Goal: Task Accomplishment & Management: Manage account settings

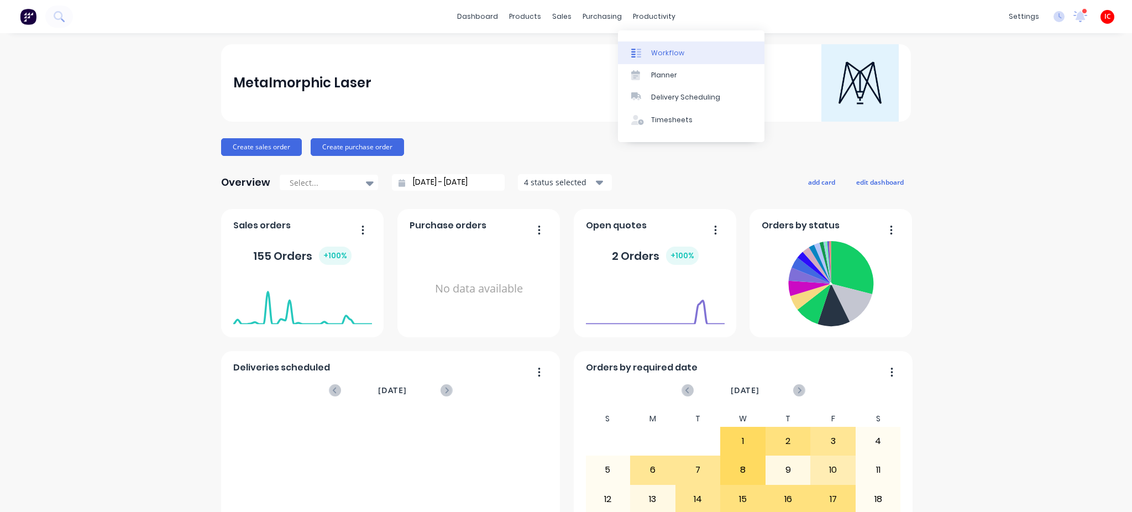
click at [675, 50] on div "Workflow" at bounding box center [667, 53] width 33 height 10
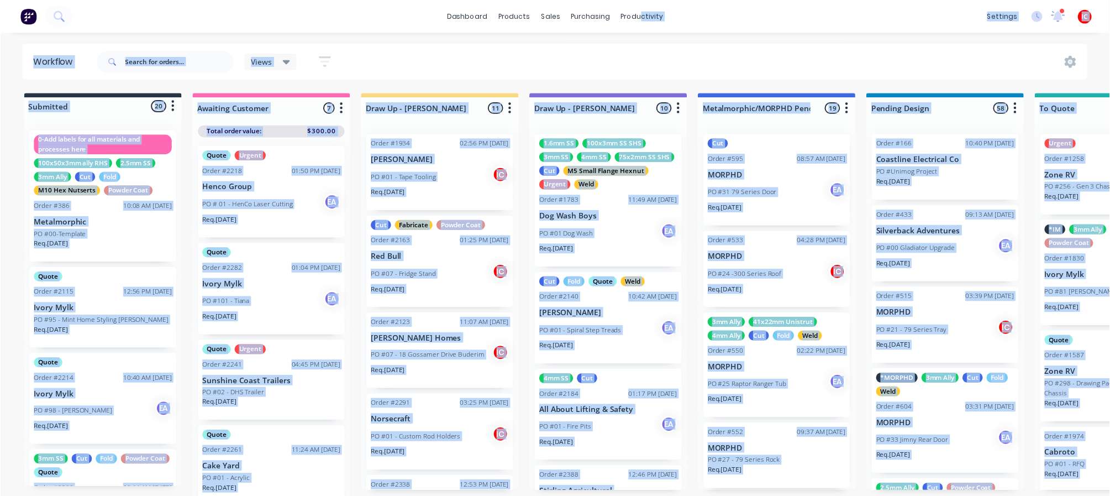
scroll to position [0, 3488]
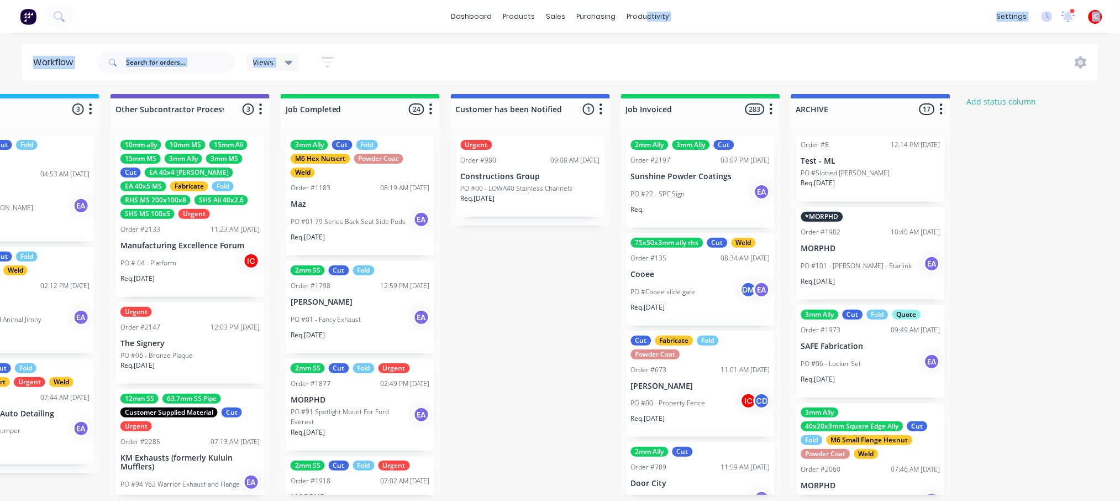
drag, startPoint x: 1328, startPoint y: 316, endPoint x: 2073, endPoint y: 159, distance: 761.3
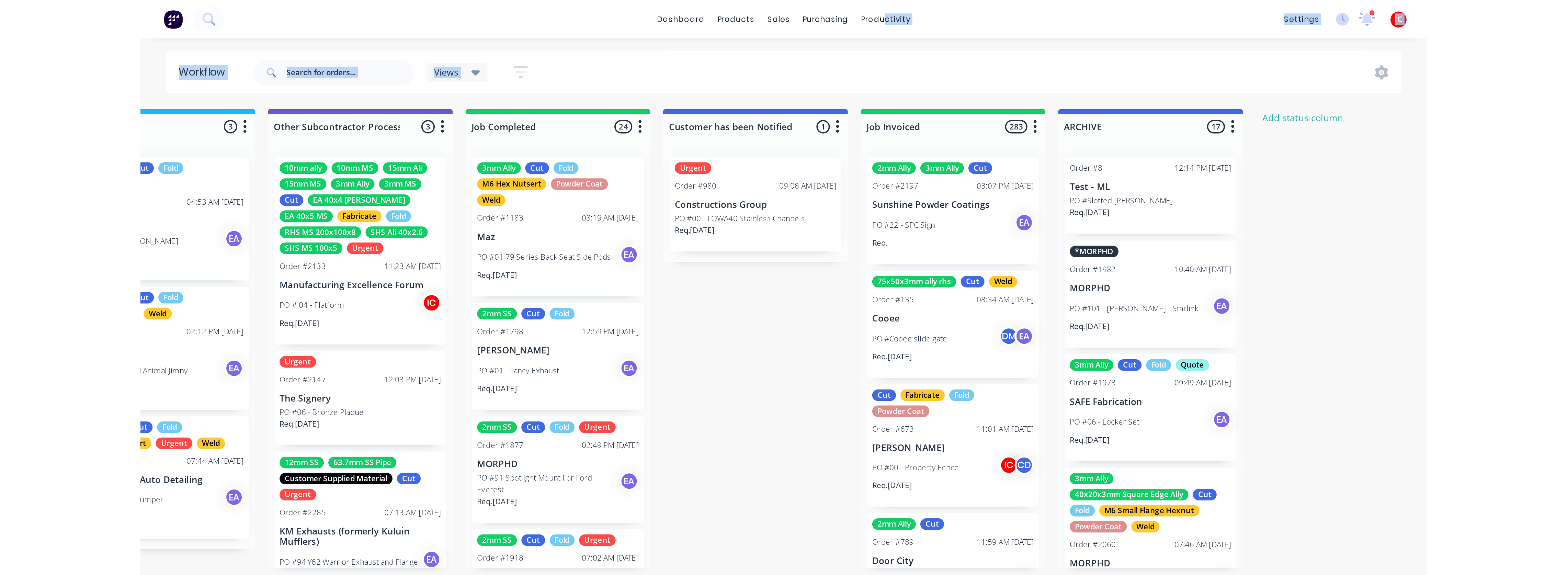
scroll to position [0, 1295]
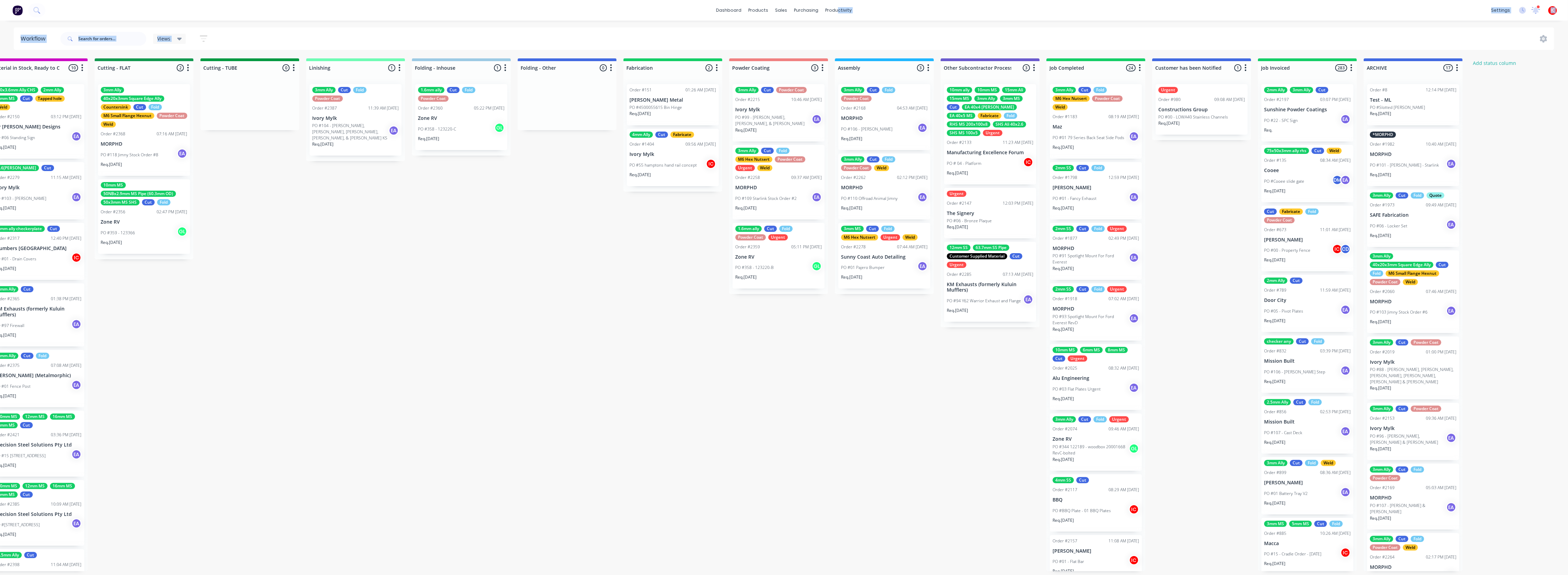
click at [407, 318] on div "Submitted 20 Status colour #273444 hex #273444 Save Cancel Summaries Total orde…" at bounding box center [118, 318] width 2838 height 520
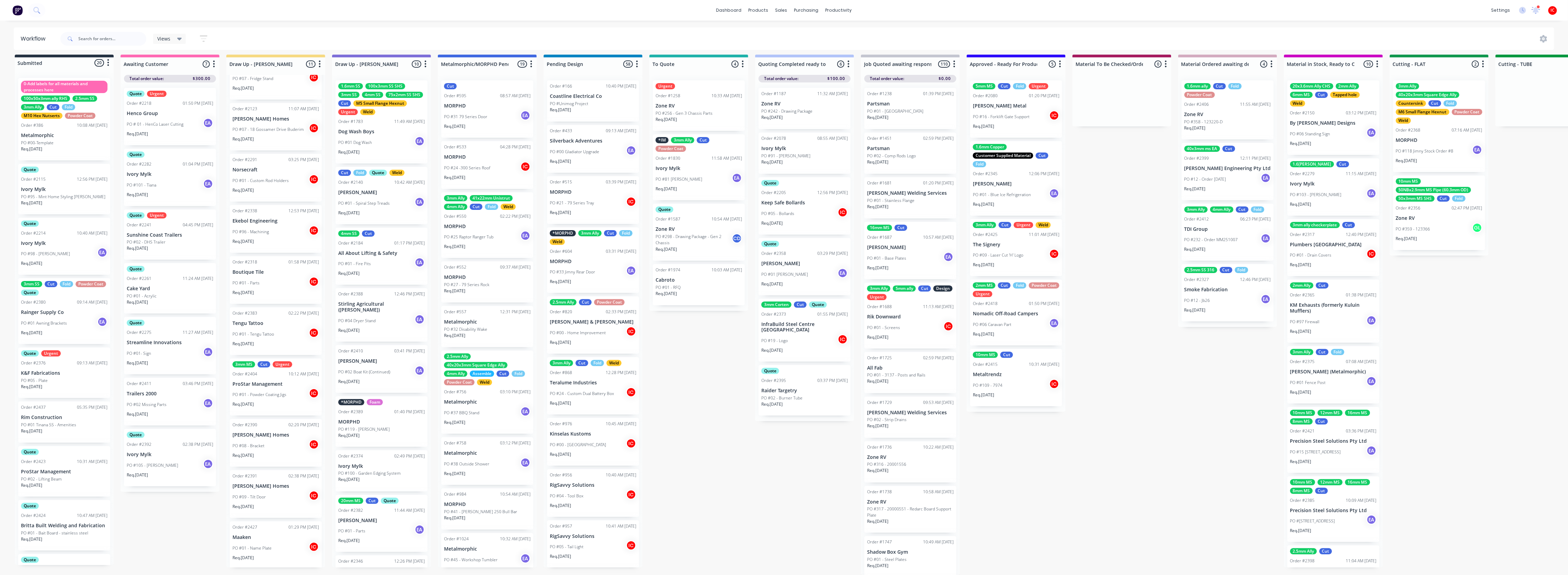
scroll to position [11, 0]
click at [273, 318] on div "Req. [DATE]" at bounding box center [275, 407] width 86 height 12
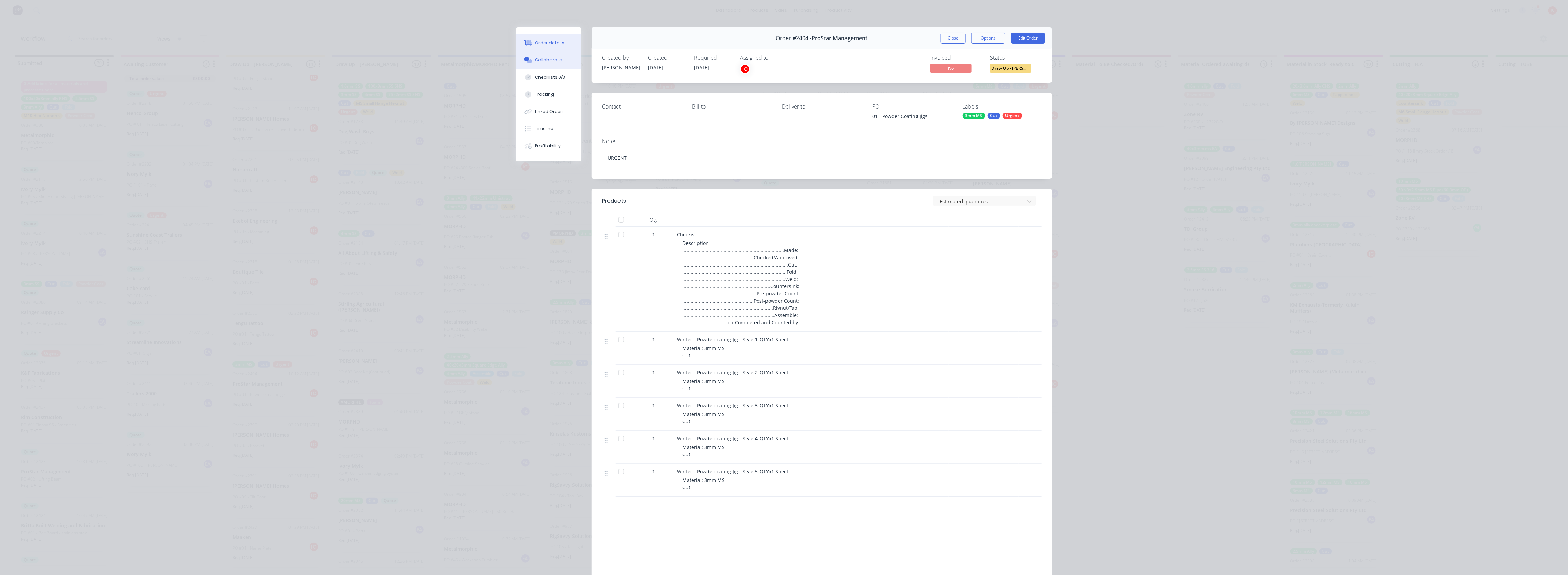
click at [558, 58] on button "Collaborate" at bounding box center [549, 60] width 65 height 17
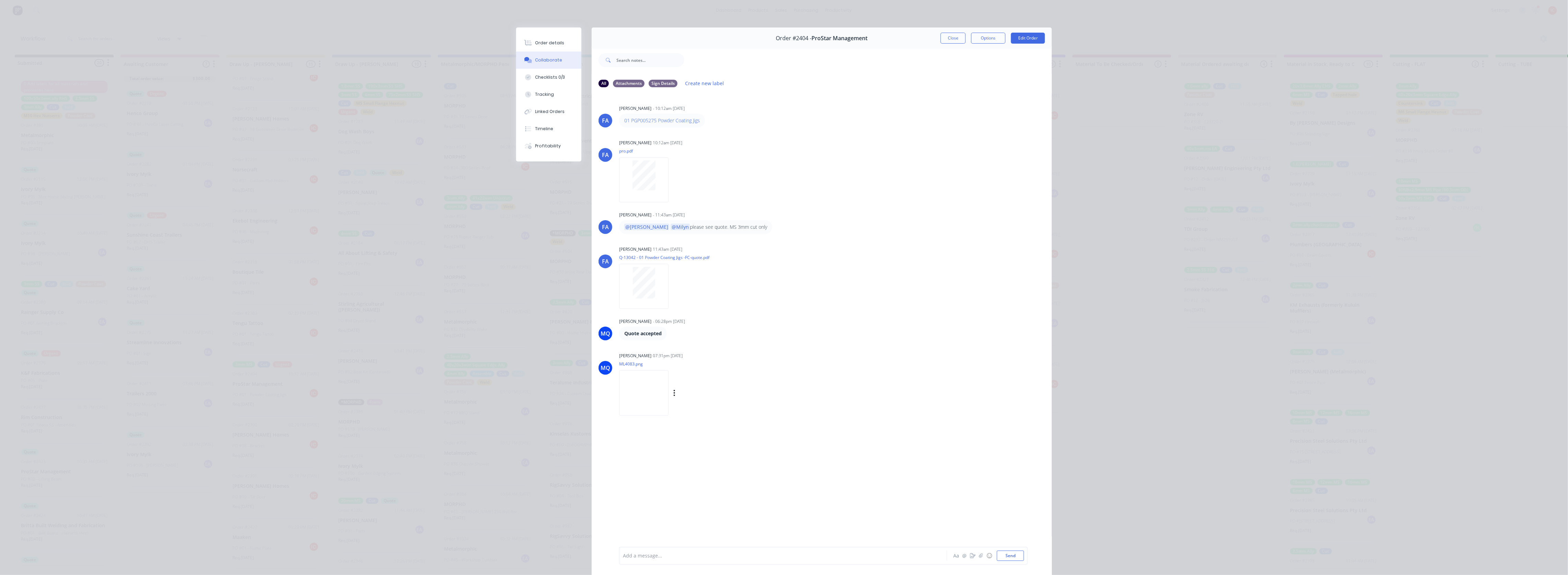
click at [657, 318] on img at bounding box center [644, 393] width 50 height 45
drag, startPoint x: 951, startPoint y: 37, endPoint x: 11, endPoint y: 124, distance: 944.0
click at [703, 37] on button "Close" at bounding box center [953, 38] width 25 height 11
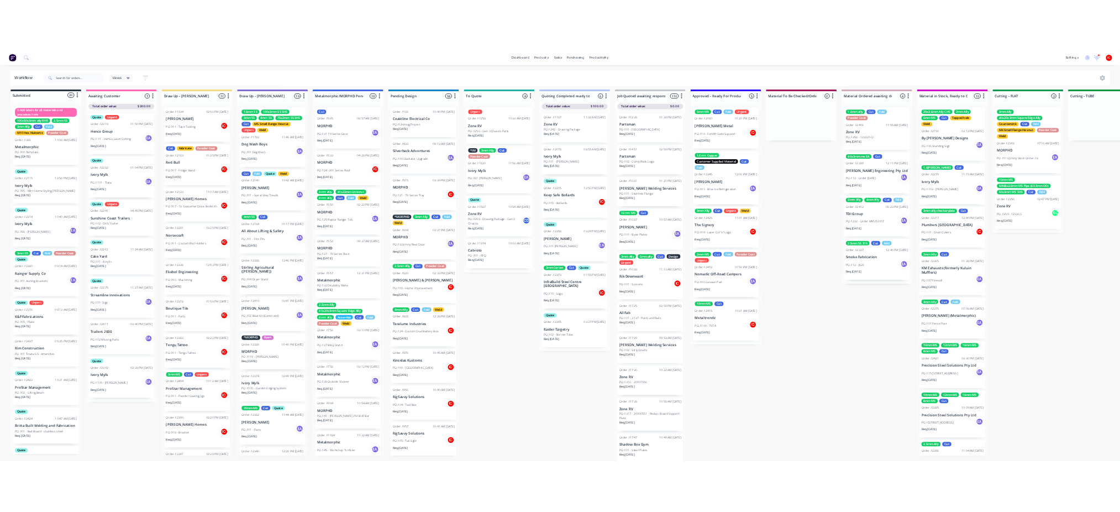
scroll to position [0, 0]
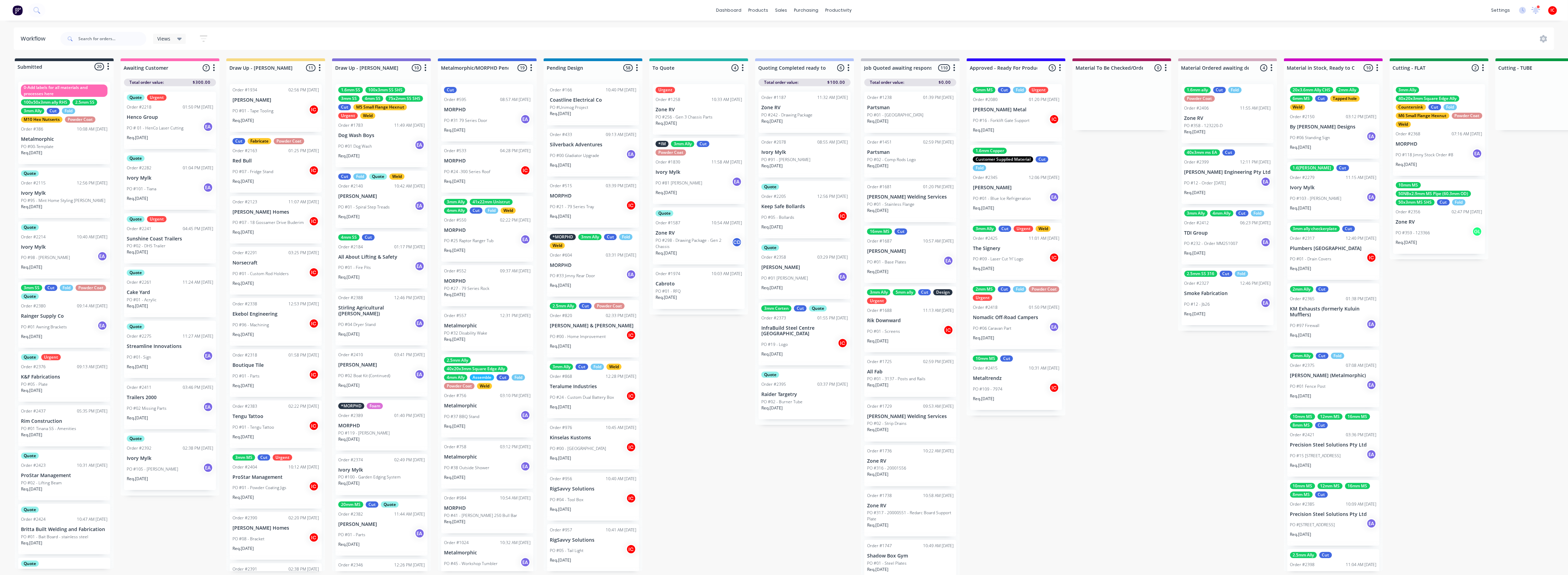
click at [45, 318] on div "Quote Urgent Order #2376 09:13 AM [DATE] K&F Fabrications PO #05 - Plate Req. […" at bounding box center [64, 376] width 92 height 50
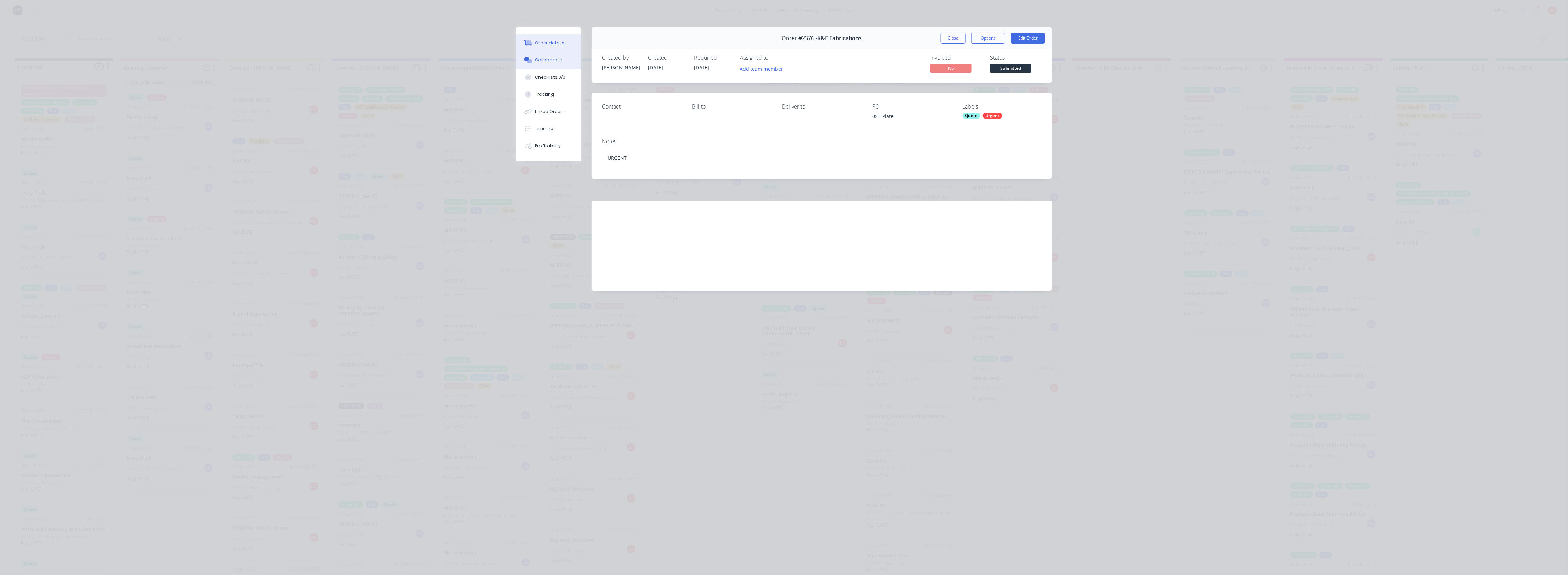
click at [543, 60] on div "Collaborate" at bounding box center [549, 60] width 27 height 6
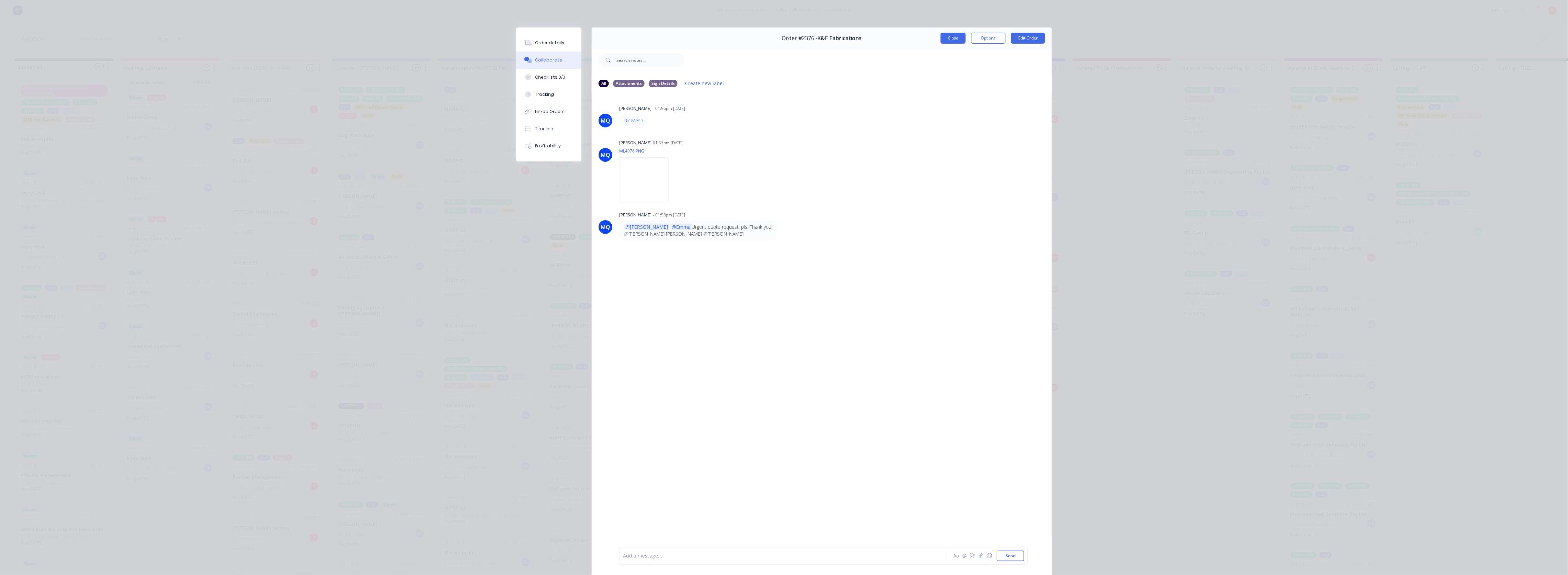
click at [703, 34] on button "Close" at bounding box center [953, 38] width 25 height 11
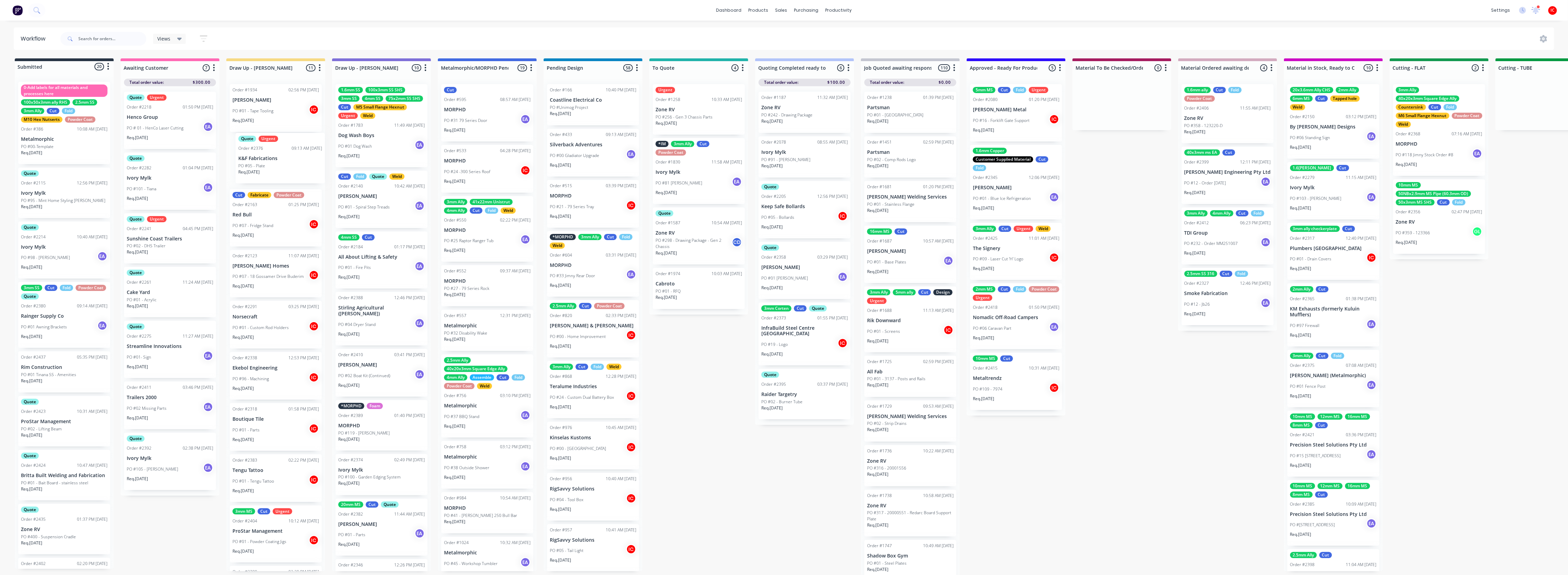
drag, startPoint x: 41, startPoint y: 377, endPoint x: 262, endPoint y: 155, distance: 313.2
click at [262, 155] on div "Submitted 20 Status colour #273444 hex #273444 Save Cancel Summaries Total orde…" at bounding box center [1414, 318] width 2838 height 520
click at [293, 157] on div "Quote Urgent Order #2376 09:13 AM [DATE] K&F Fabrications PO #05 - Plate Req. […" at bounding box center [276, 160] width 92 height 50
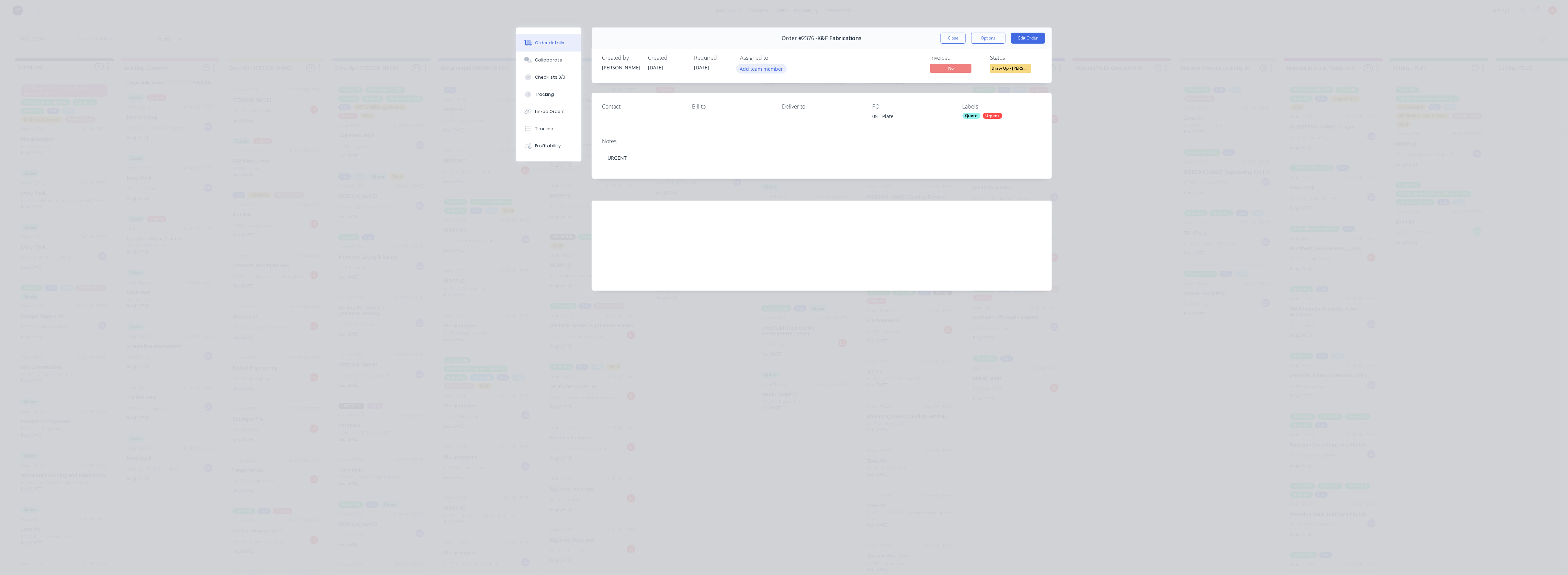
click at [703, 71] on button "Add team member" at bounding box center [761, 68] width 50 height 9
click at [703, 105] on div "[PERSON_NAME] (You)" at bounding box center [795, 107] width 69 height 7
click at [665, 138] on div "Notes URGENT" at bounding box center [822, 155] width 461 height 46
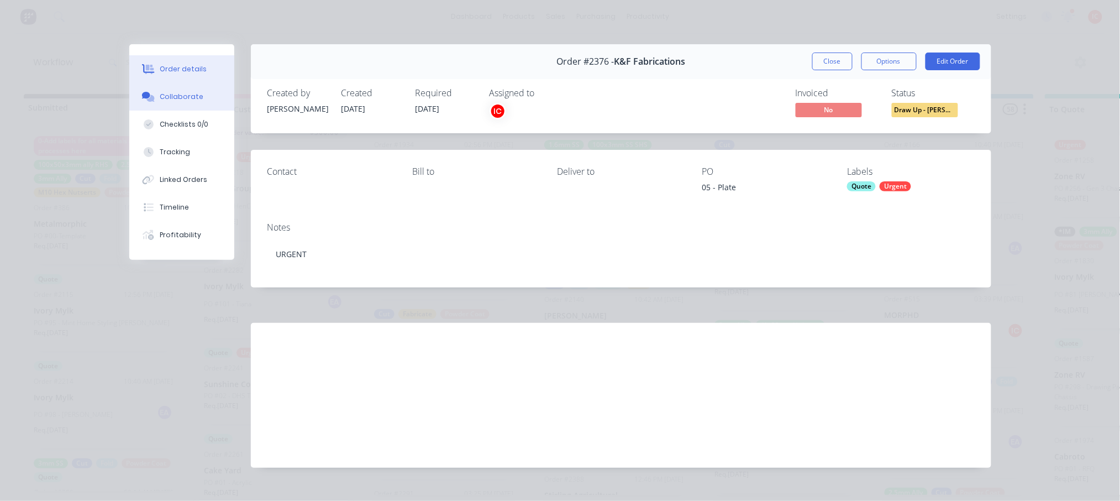
click at [167, 102] on button "Collaborate" at bounding box center [181, 97] width 105 height 28
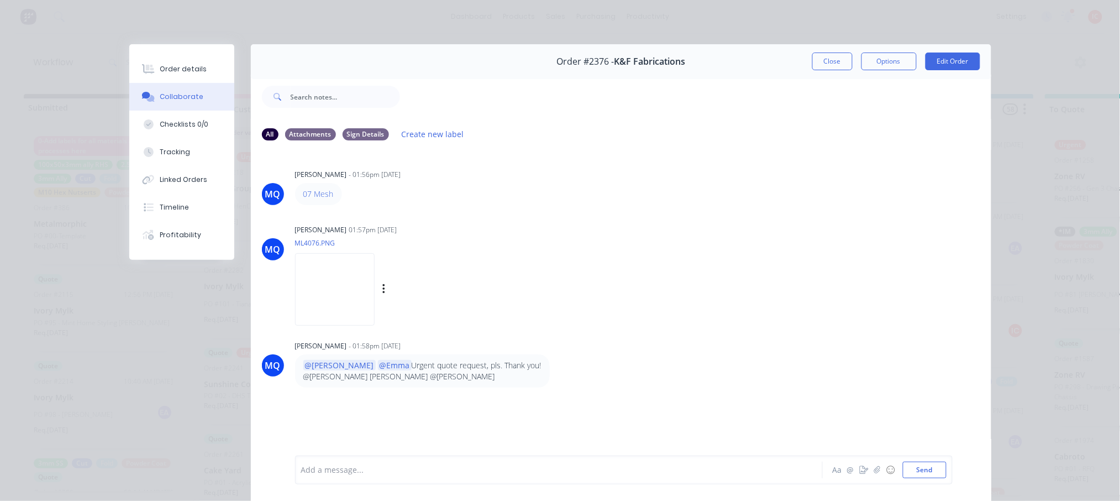
click at [338, 283] on img at bounding box center [335, 289] width 80 height 72
click at [342, 287] on img at bounding box center [335, 289] width 80 height 72
click at [314, 288] on img at bounding box center [335, 289] width 80 height 72
click at [152, 63] on button "Order details" at bounding box center [181, 69] width 105 height 28
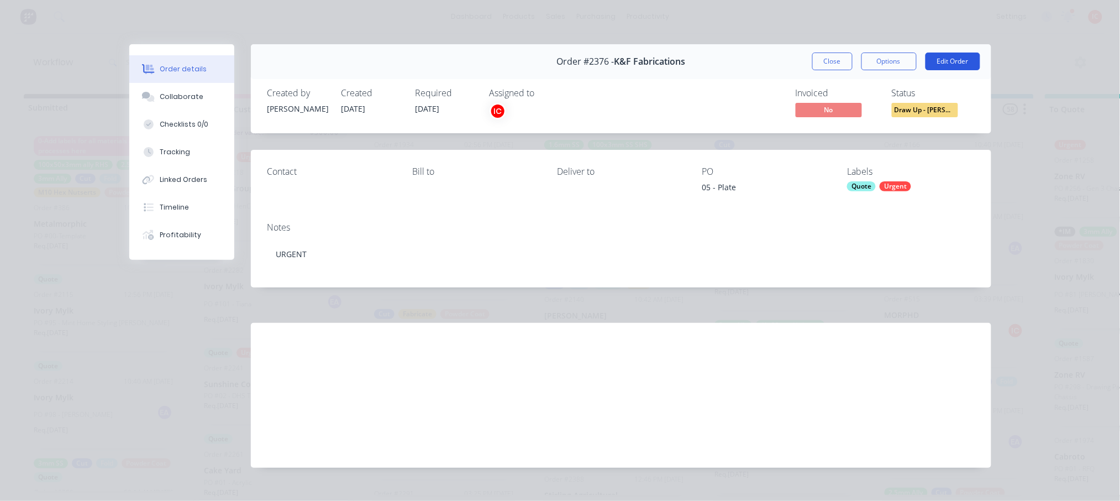
click at [951, 63] on button "Edit Order" at bounding box center [953, 61] width 55 height 18
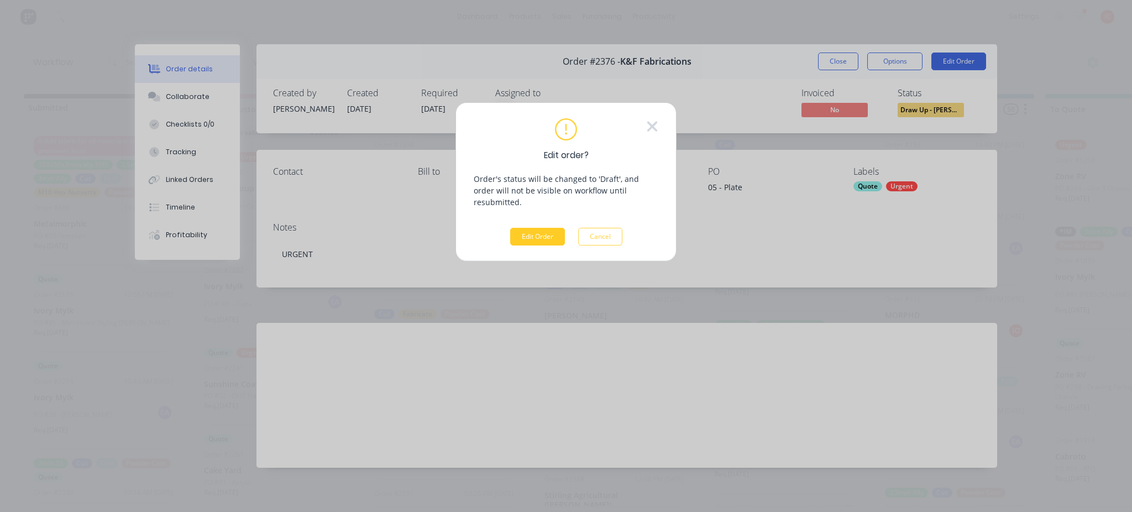
click at [531, 228] on button "Edit Order" at bounding box center [537, 237] width 55 height 18
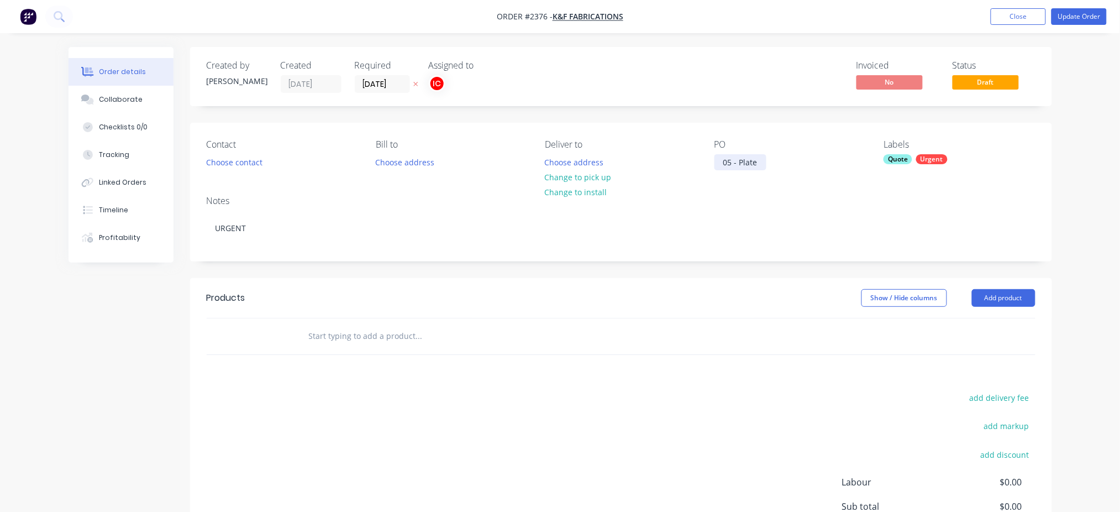
click at [731, 162] on div "05 - Plate" at bounding box center [741, 162] width 52 height 16
click at [791, 117] on div "Created by [PERSON_NAME] Created [DATE] Required [DATE] Assigned to IC Invoiced…" at bounding box center [621, 333] width 862 height 573
click at [1000, 297] on button "Add product" at bounding box center [1004, 298] width 64 height 18
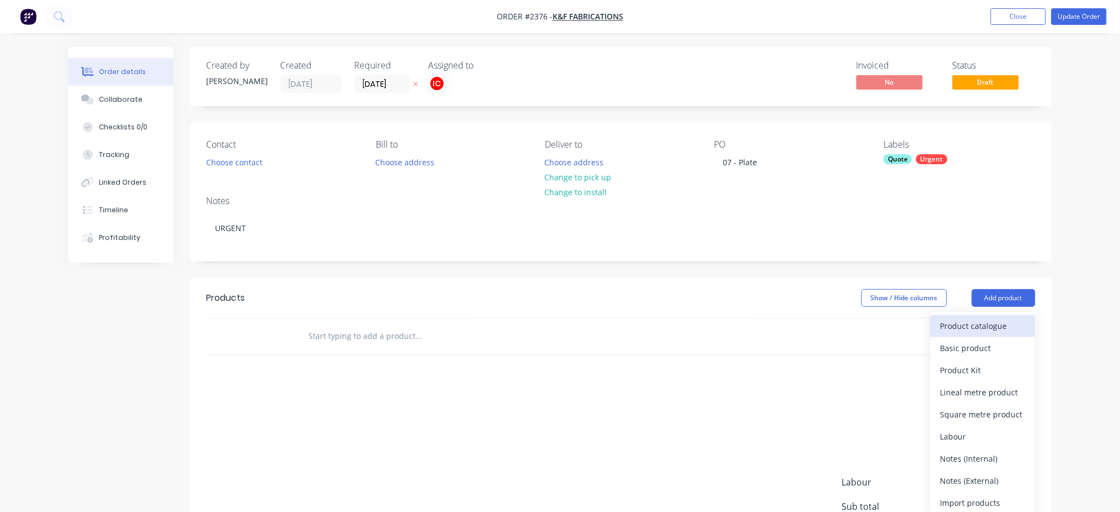
click at [994, 327] on div "Product catalogue" at bounding box center [983, 326] width 85 height 16
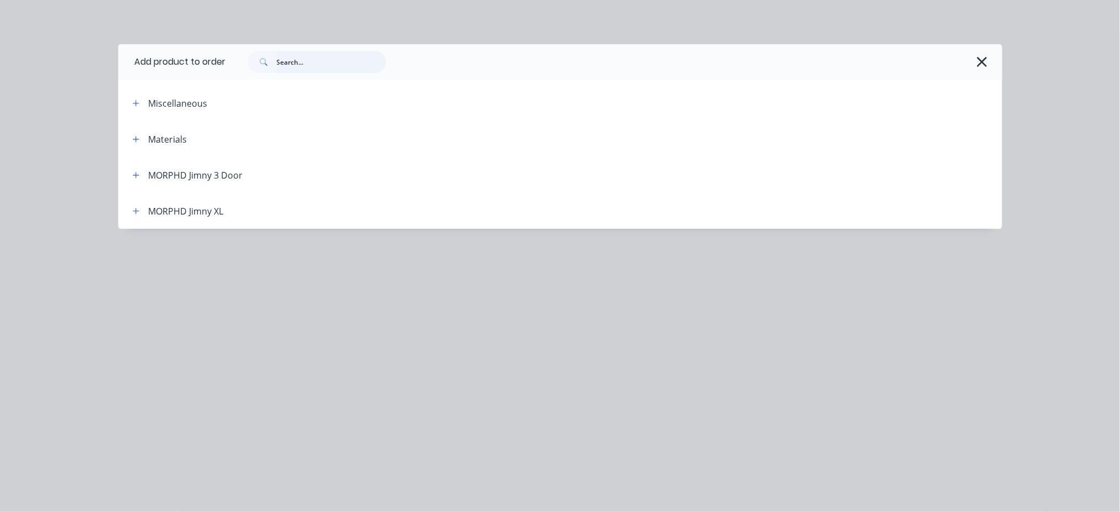
click at [306, 64] on input "text" at bounding box center [331, 62] width 109 height 22
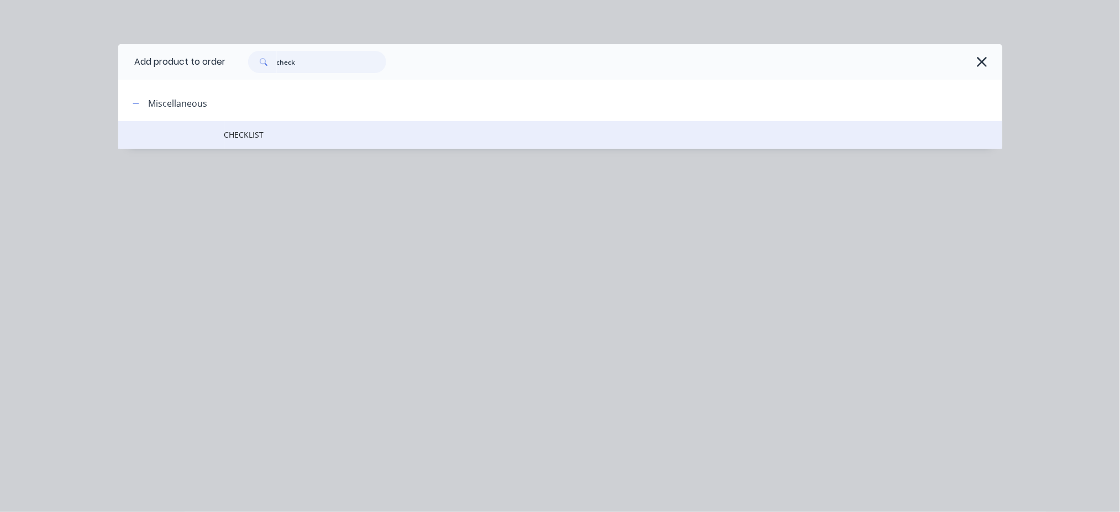
type input "check"
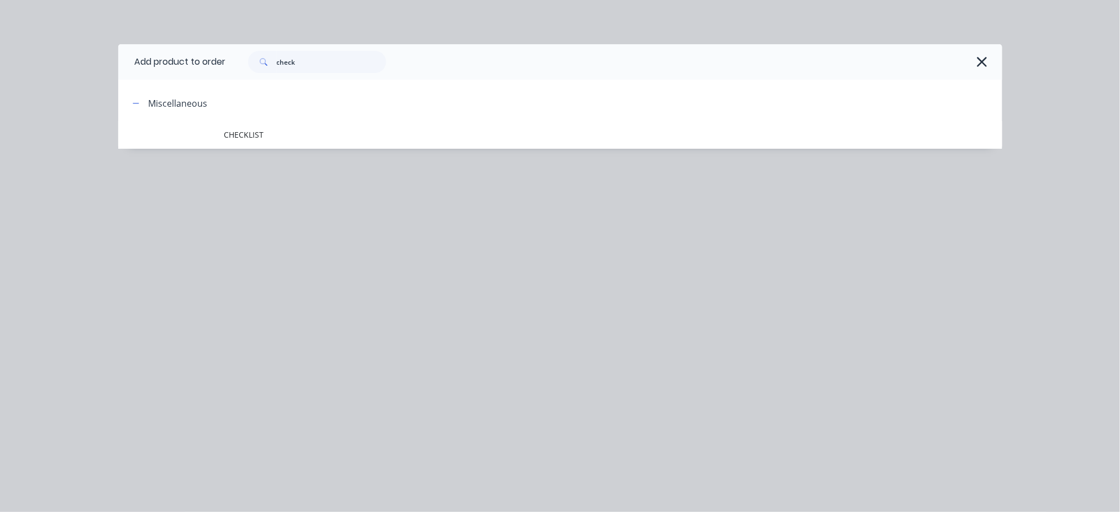
click at [234, 134] on span "CHECKLIST" at bounding box center [535, 135] width 622 height 12
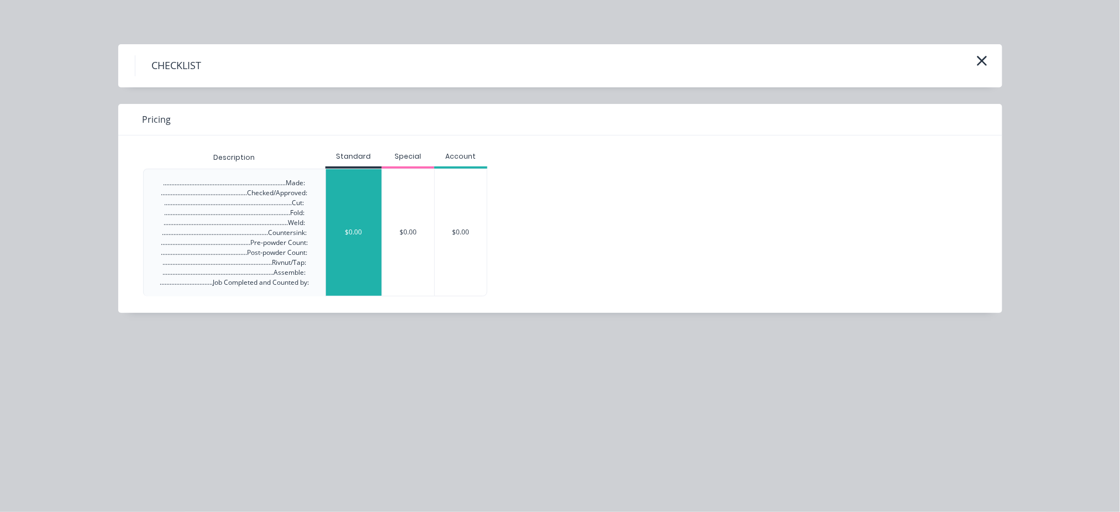
click at [354, 207] on div "$0.00" at bounding box center [354, 232] width 56 height 127
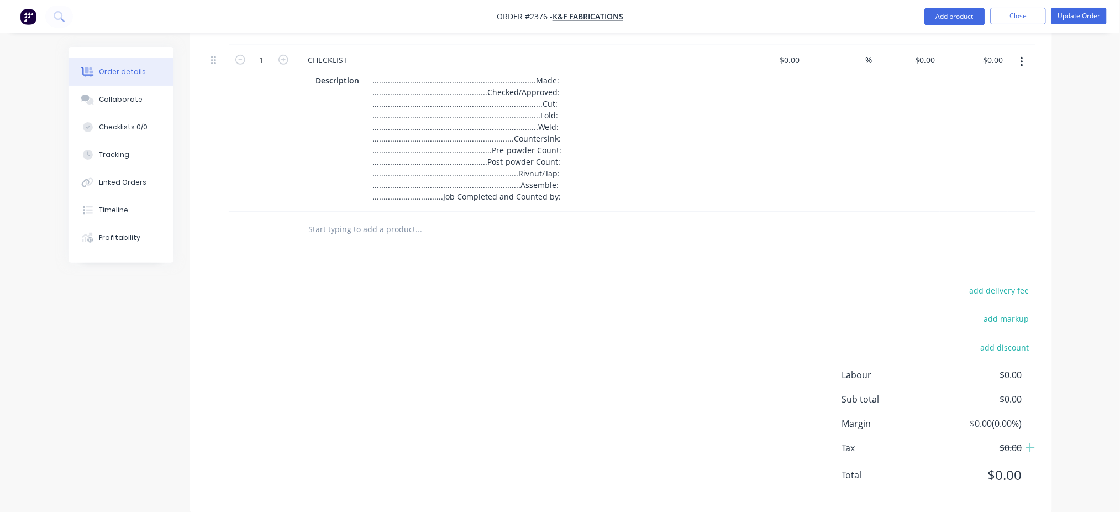
scroll to position [73, 0]
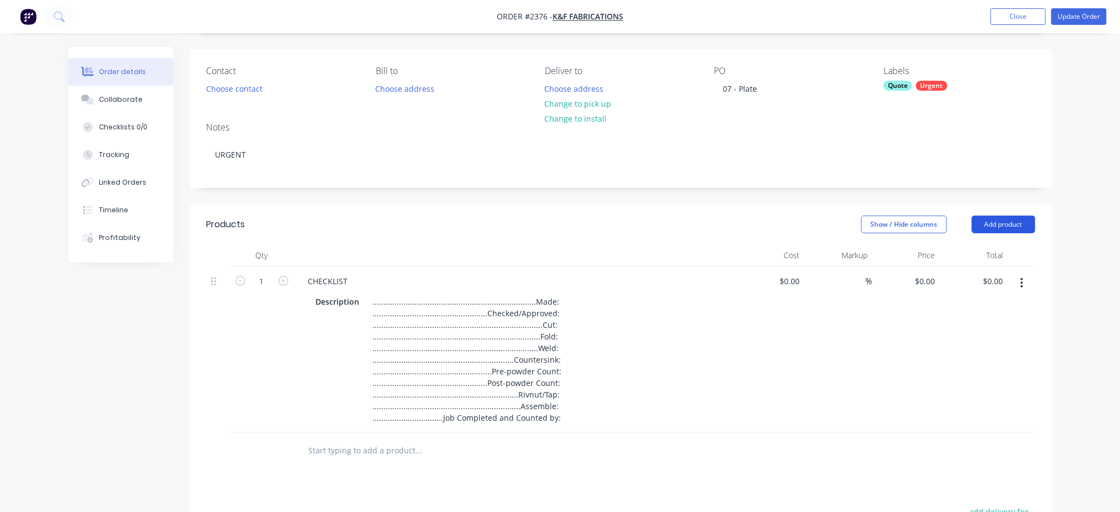
click at [1019, 222] on button "Add product" at bounding box center [1004, 225] width 64 height 18
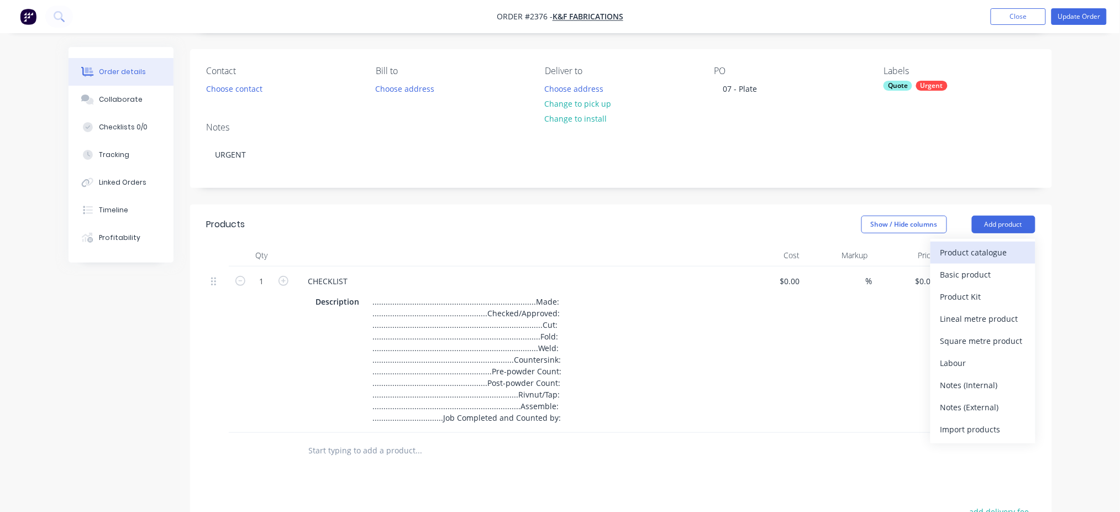
click at [979, 249] on div "Product catalogue" at bounding box center [983, 252] width 85 height 16
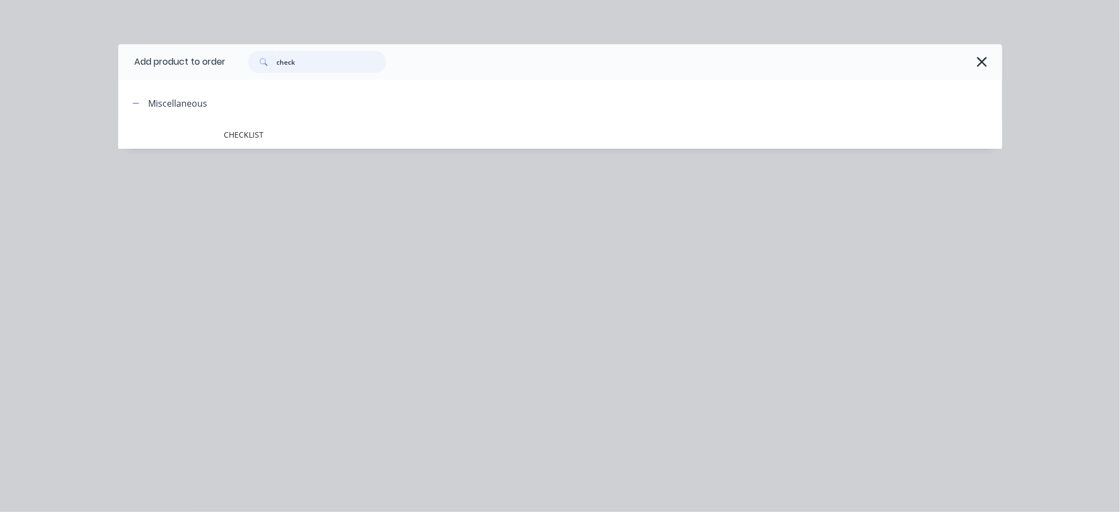
drag, startPoint x: 325, startPoint y: 67, endPoint x: 262, endPoint y: 62, distance: 62.6
click at [262, 62] on div "check" at bounding box center [317, 62] width 138 height 22
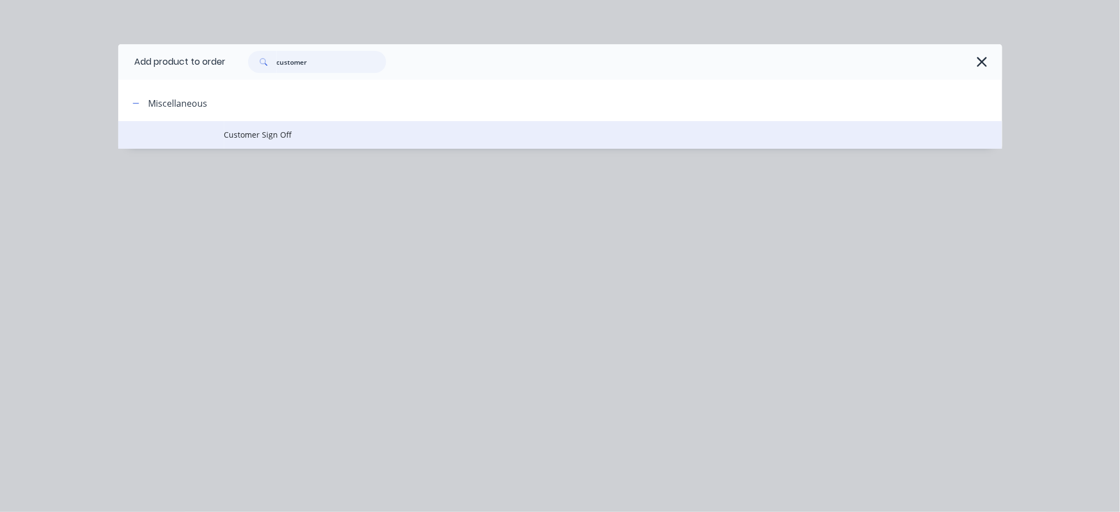
type input "customer"
click at [266, 133] on span "Customer Sign Off" at bounding box center [535, 135] width 622 height 12
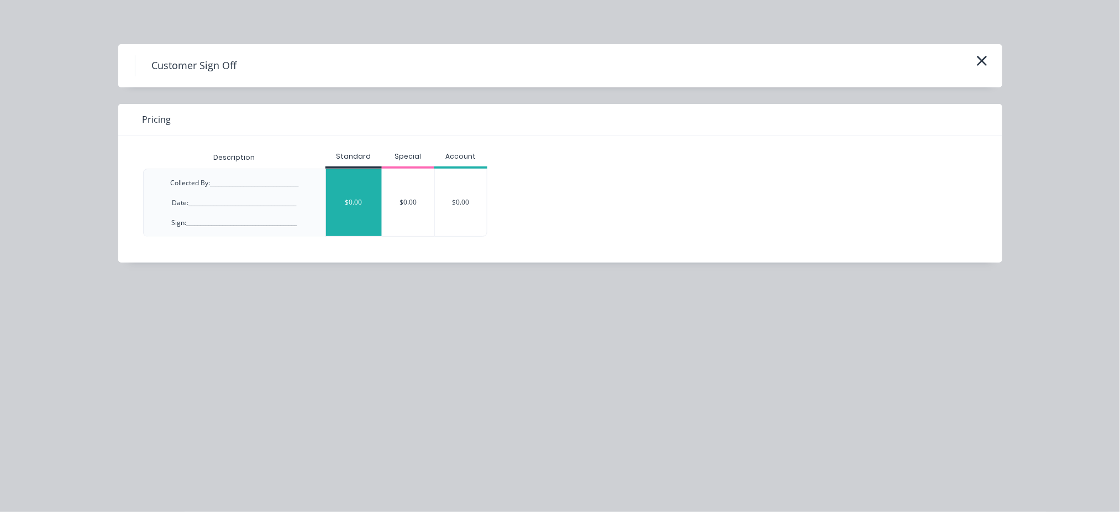
click at [348, 199] on div "$0.00" at bounding box center [354, 202] width 56 height 67
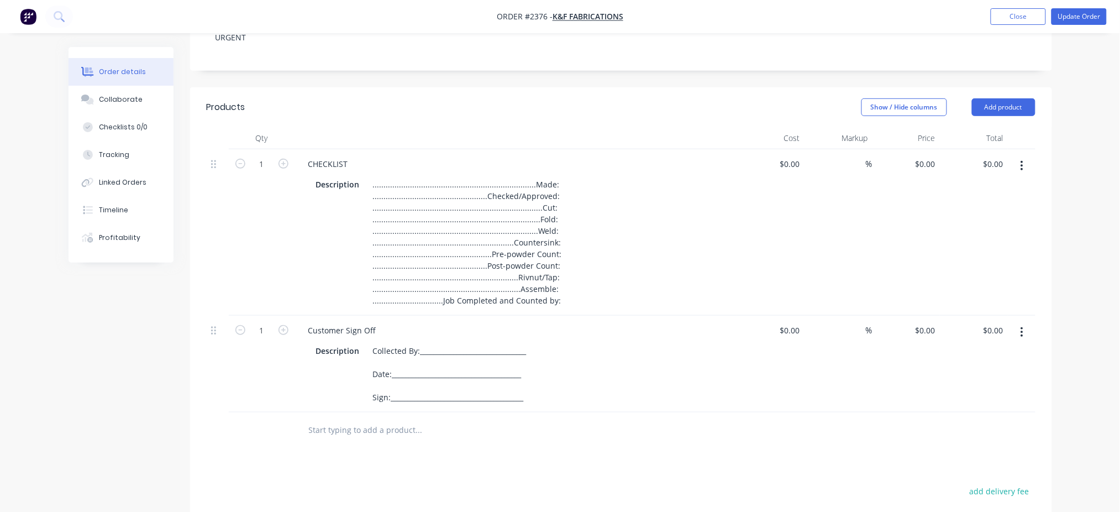
scroll to position [147, 0]
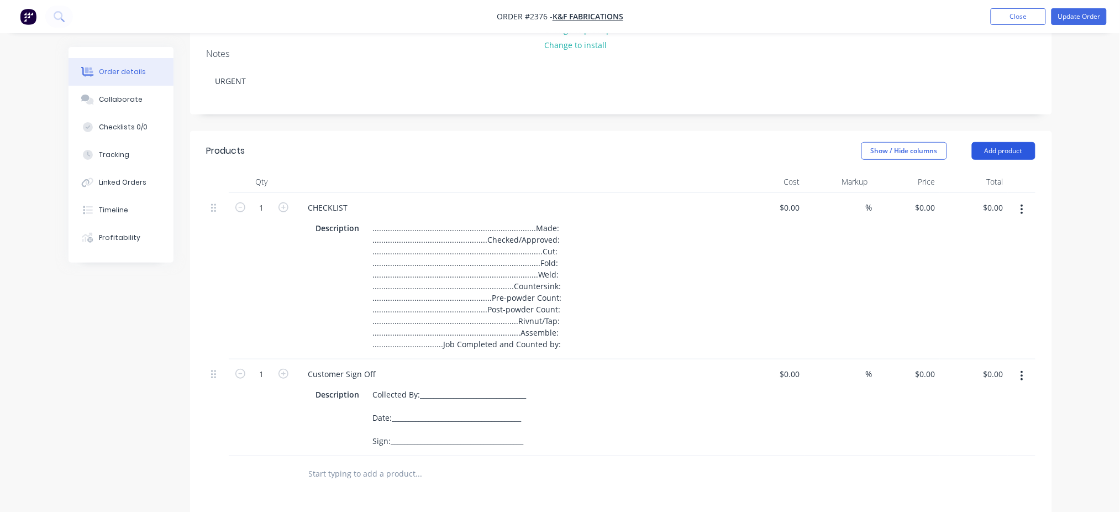
click at [1004, 150] on button "Add product" at bounding box center [1004, 151] width 64 height 18
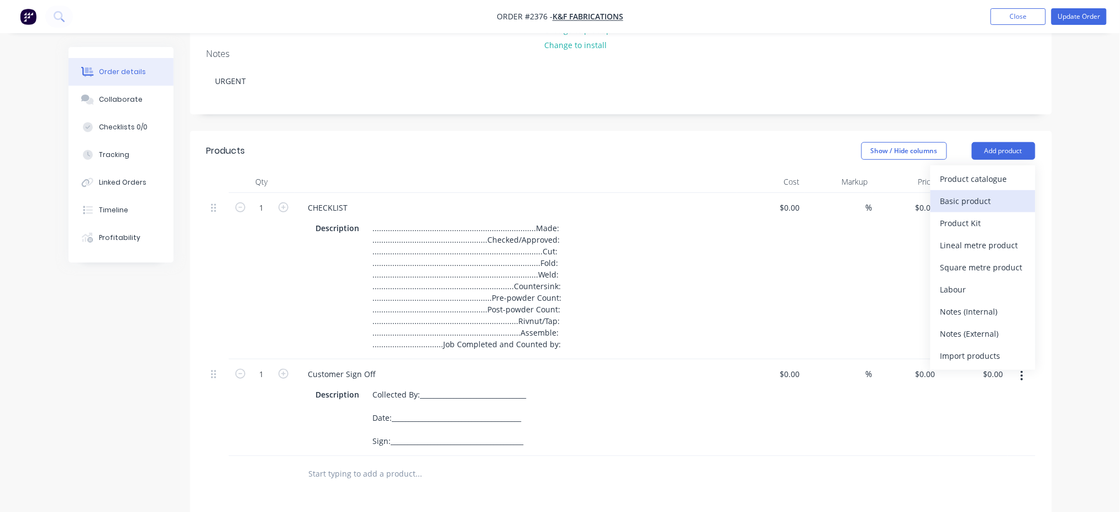
click at [983, 200] on div "Basic product" at bounding box center [983, 201] width 85 height 16
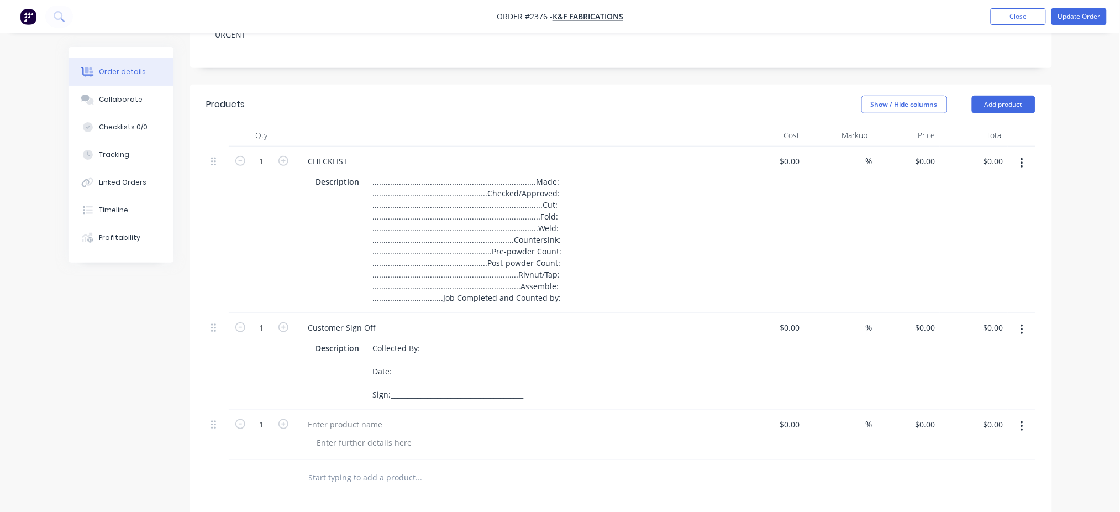
scroll to position [295, 0]
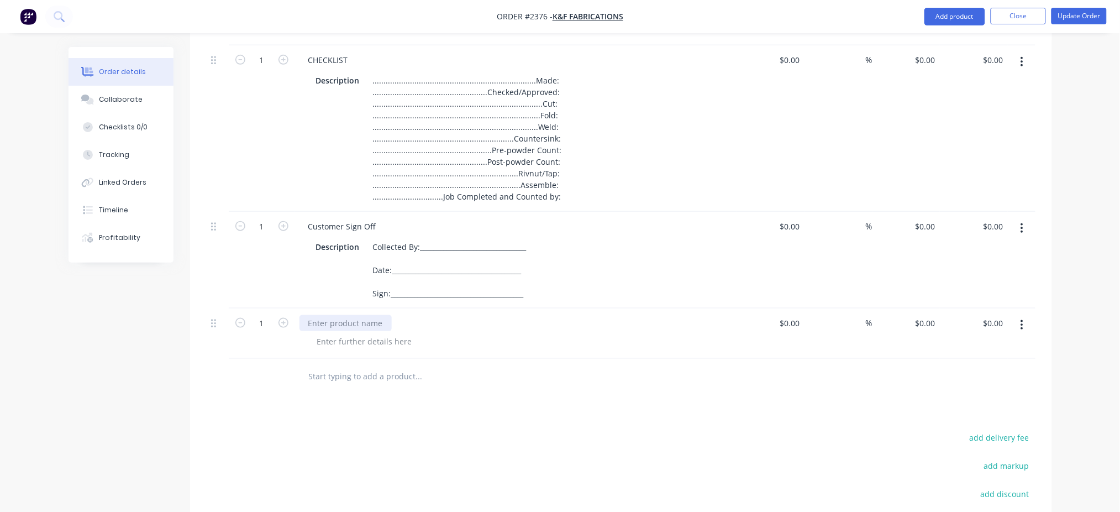
click at [356, 321] on div at bounding box center [346, 323] width 92 height 16
paste div
click at [281, 324] on icon "button" at bounding box center [284, 323] width 10 height 10
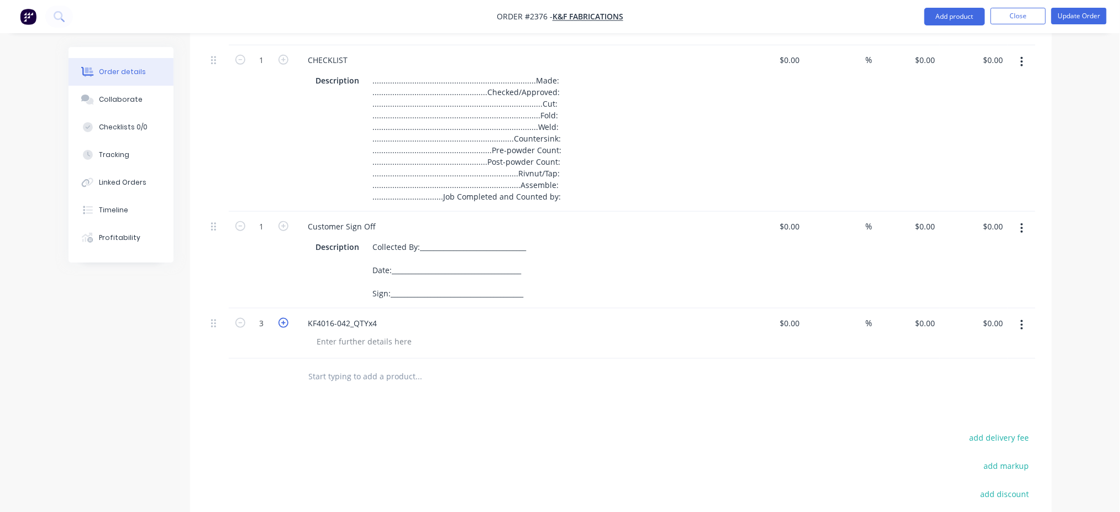
type input "4"
click at [337, 337] on div at bounding box center [364, 341] width 113 height 16
click at [580, 404] on div at bounding box center [494, 388] width 398 height 36
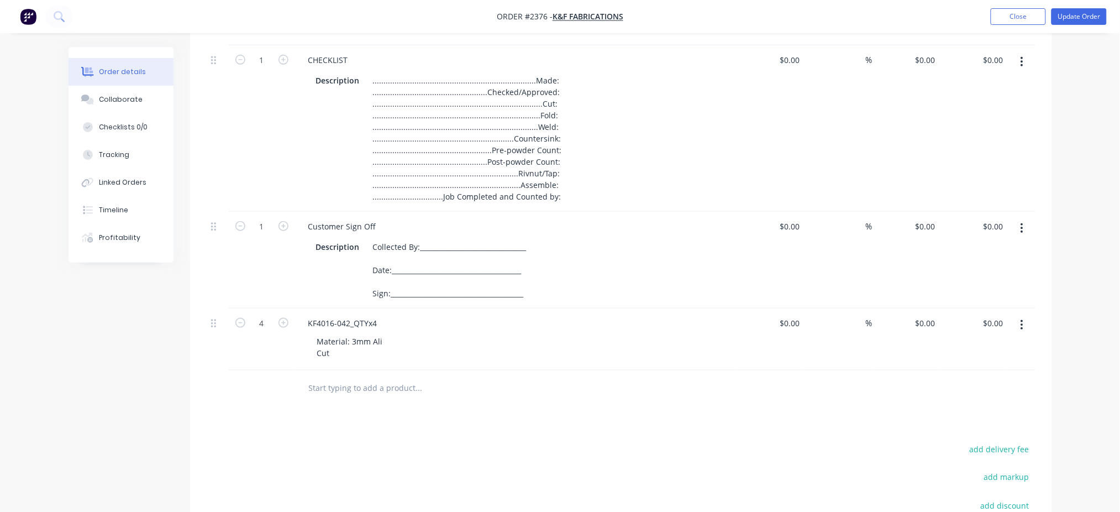
scroll to position [73, 0]
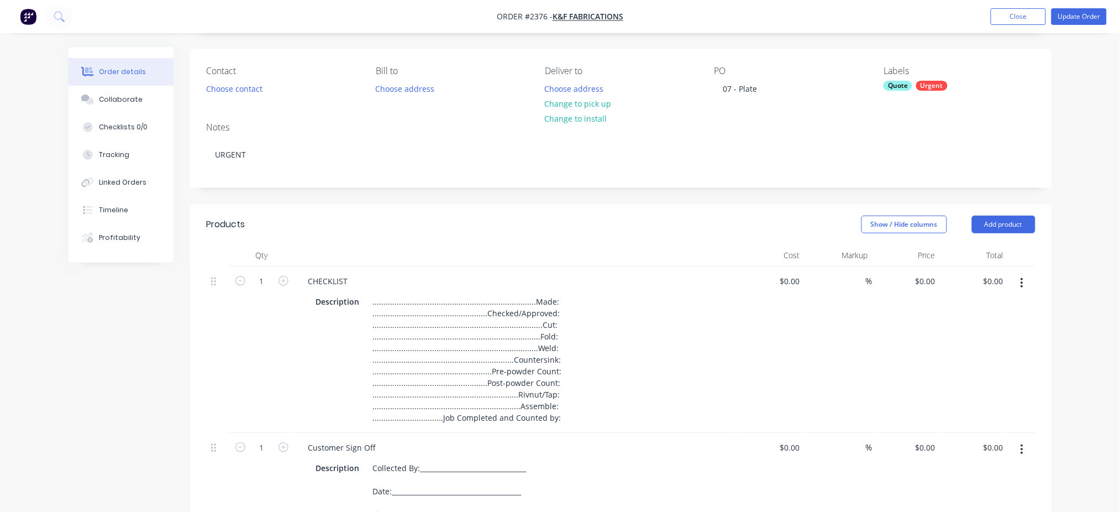
click at [932, 86] on div "Urgent" at bounding box center [931, 86] width 31 height 10
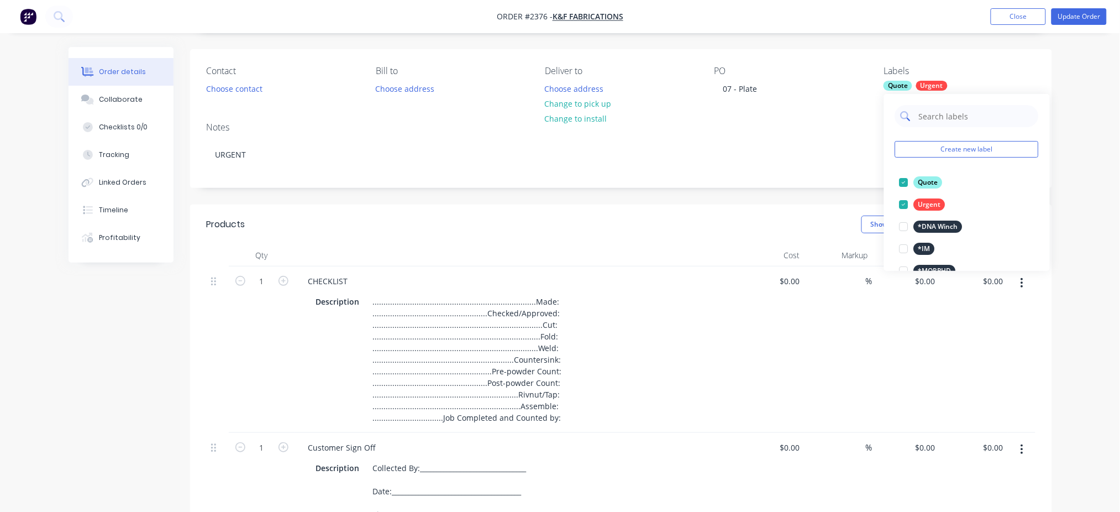
click at [931, 116] on input "text" at bounding box center [975, 116] width 115 height 22
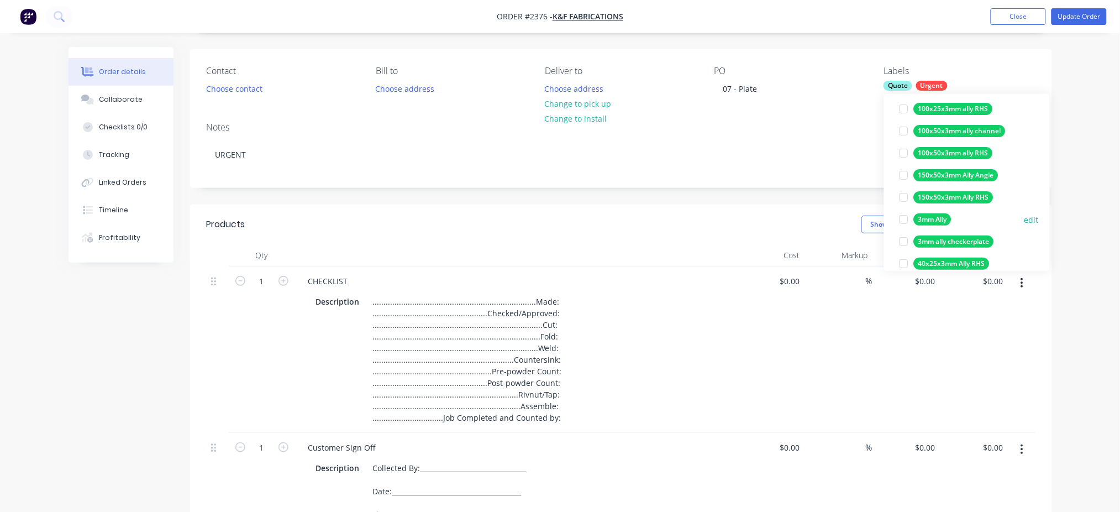
click at [905, 222] on div at bounding box center [904, 219] width 22 height 22
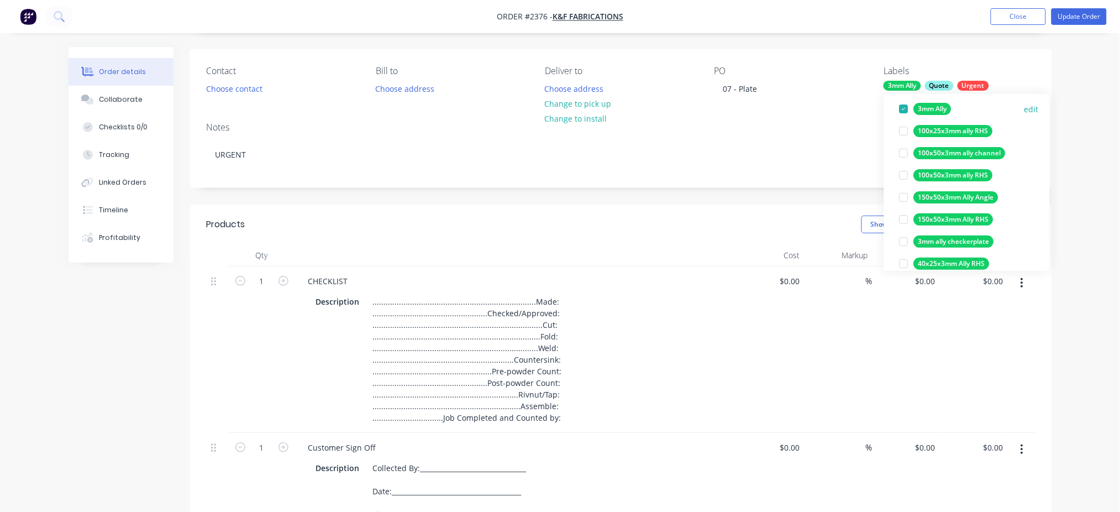
scroll to position [0, 0]
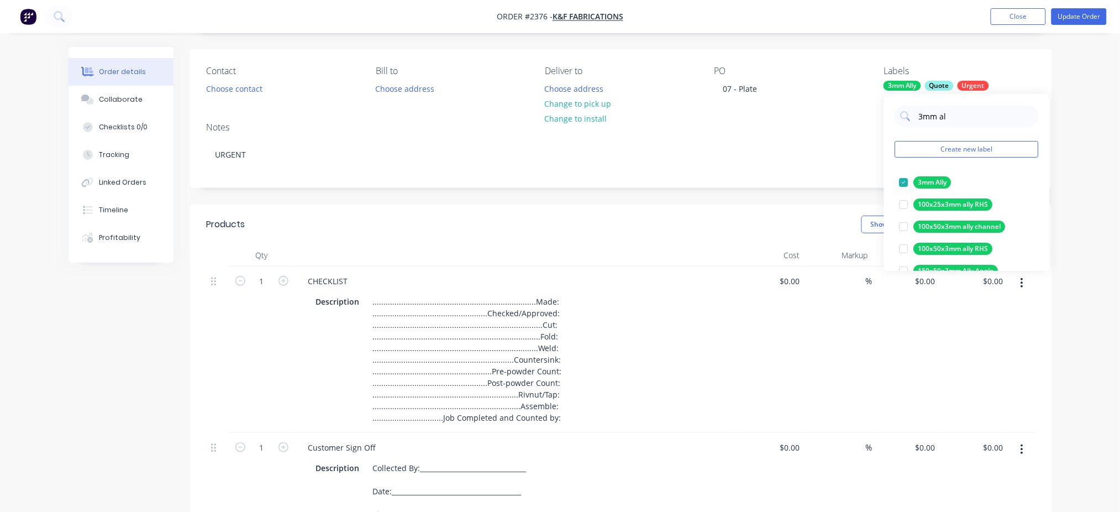
drag, startPoint x: 955, startPoint y: 111, endPoint x: 886, endPoint y: 119, distance: 69.6
click at [886, 119] on div "3mm al Create new label 3mm Ally edit 100x25x3mm ally RHS edit 100x50x3mm ally …" at bounding box center [967, 182] width 166 height 177
type input "cut"
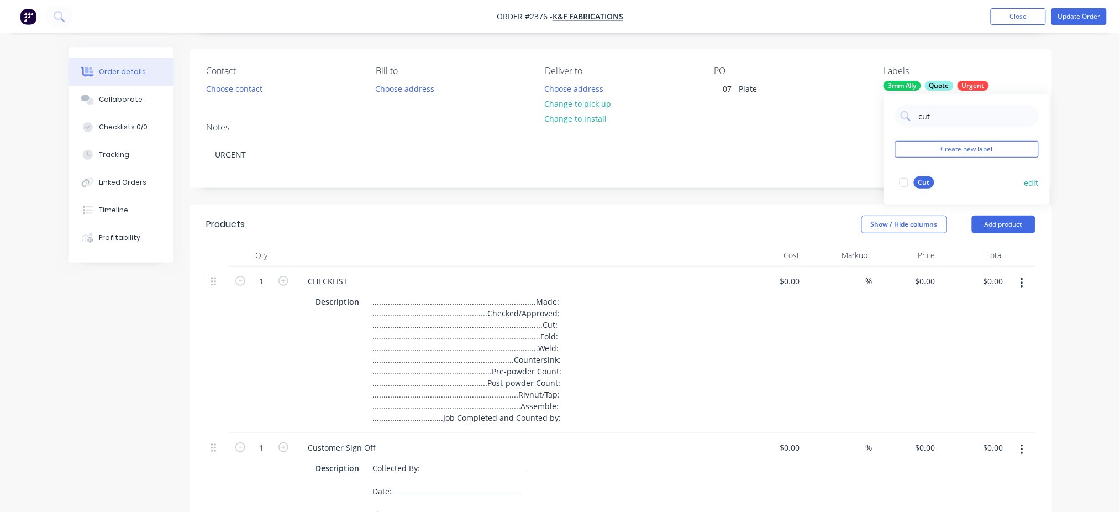
click at [904, 184] on div at bounding box center [904, 182] width 22 height 22
click at [860, 65] on div "Contact Choose contact [PERSON_NAME] to Choose address Deliver to Choose addres…" at bounding box center [621, 81] width 862 height 64
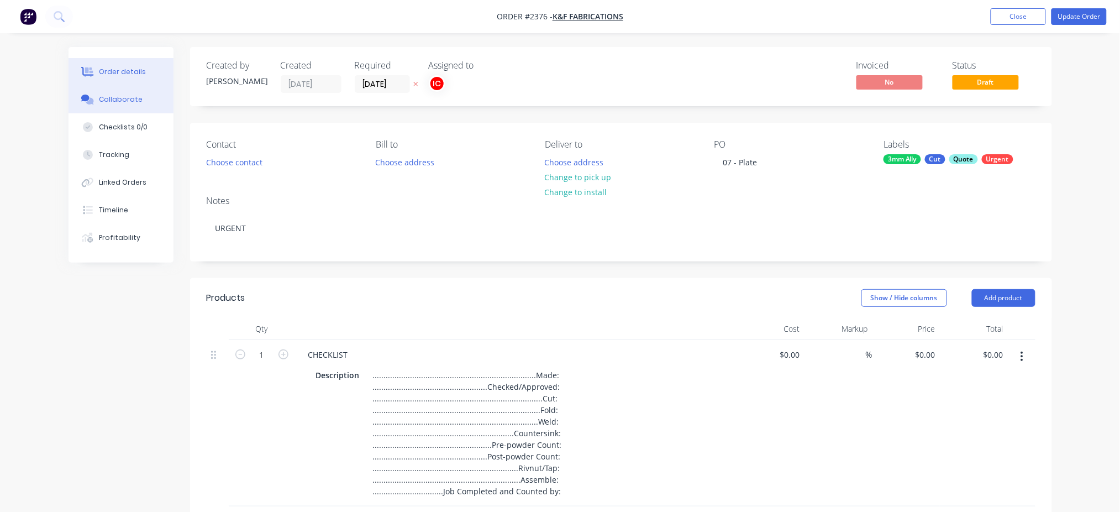
click at [122, 95] on div "Collaborate" at bounding box center [121, 99] width 44 height 10
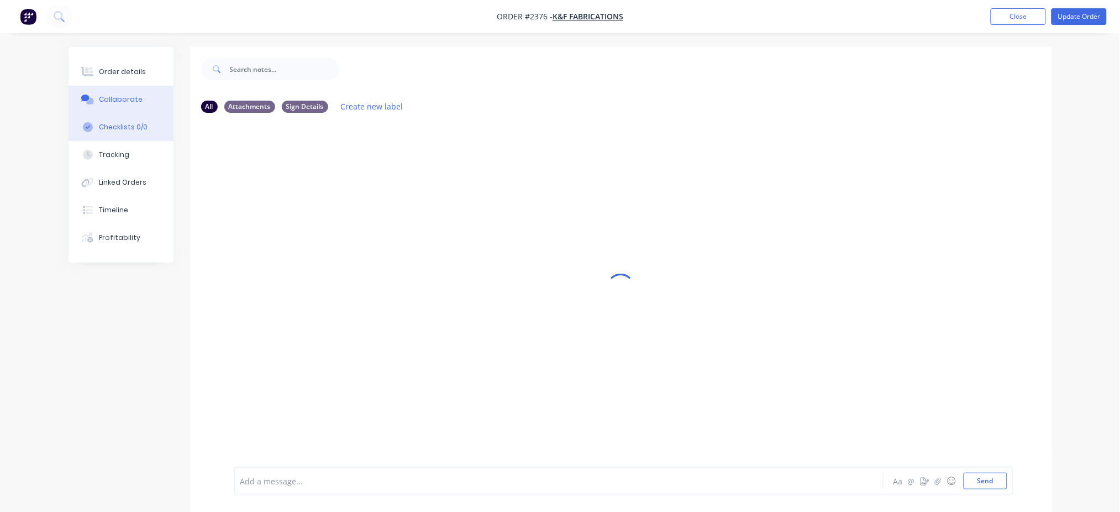
click at [121, 131] on div "Checklists 0/0" at bounding box center [123, 127] width 49 height 10
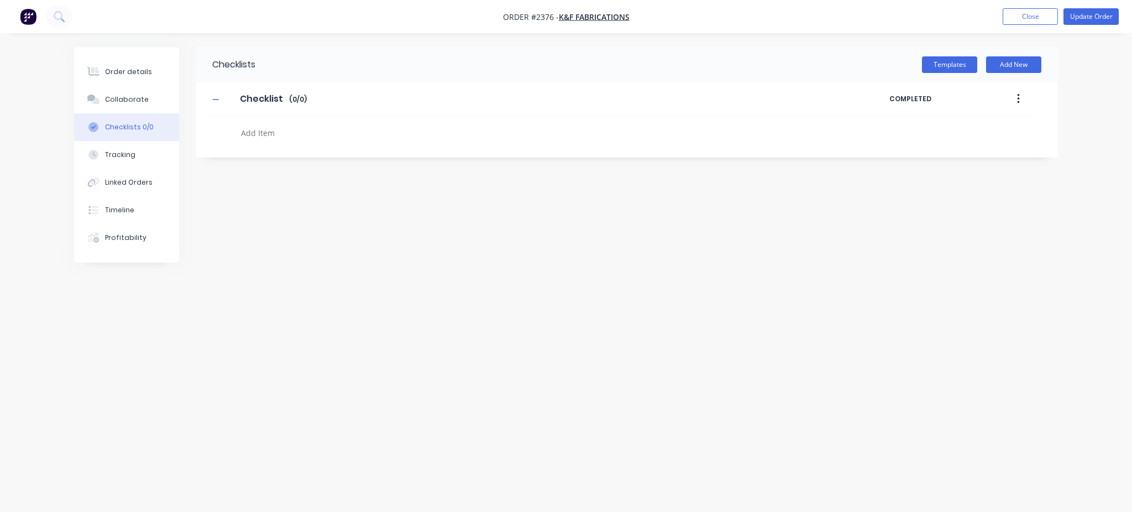
click at [254, 136] on textarea at bounding box center [503, 133] width 532 height 16
type textarea "x"
type textarea "C"
type textarea "x"
type textarea "CU"
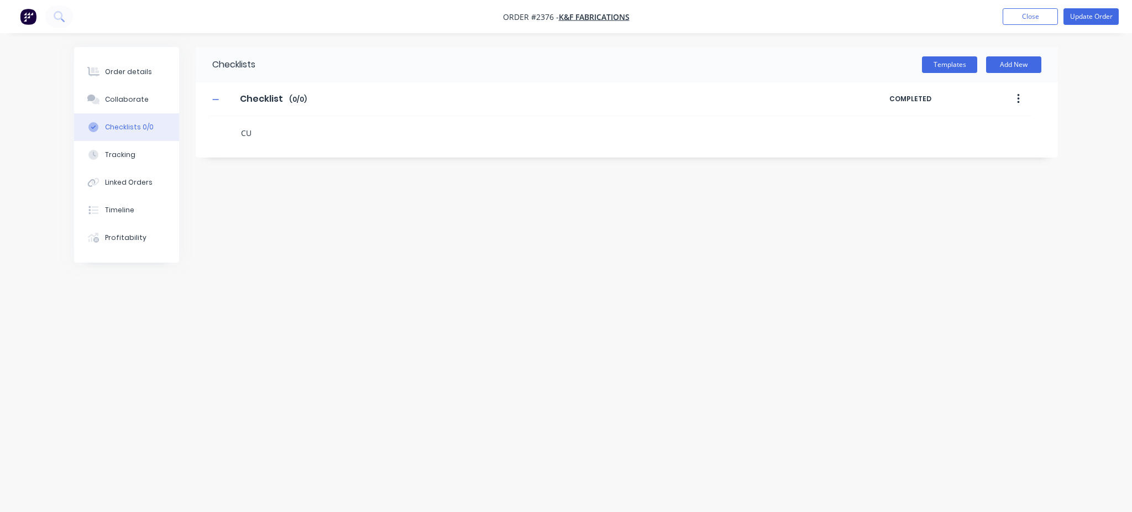
type textarea "x"
type textarea "CUT"
type textarea "x"
click at [225, 129] on icon at bounding box center [226, 128] width 15 height 15
click at [222, 123] on input "file" at bounding box center [222, 123] width 0 height 0
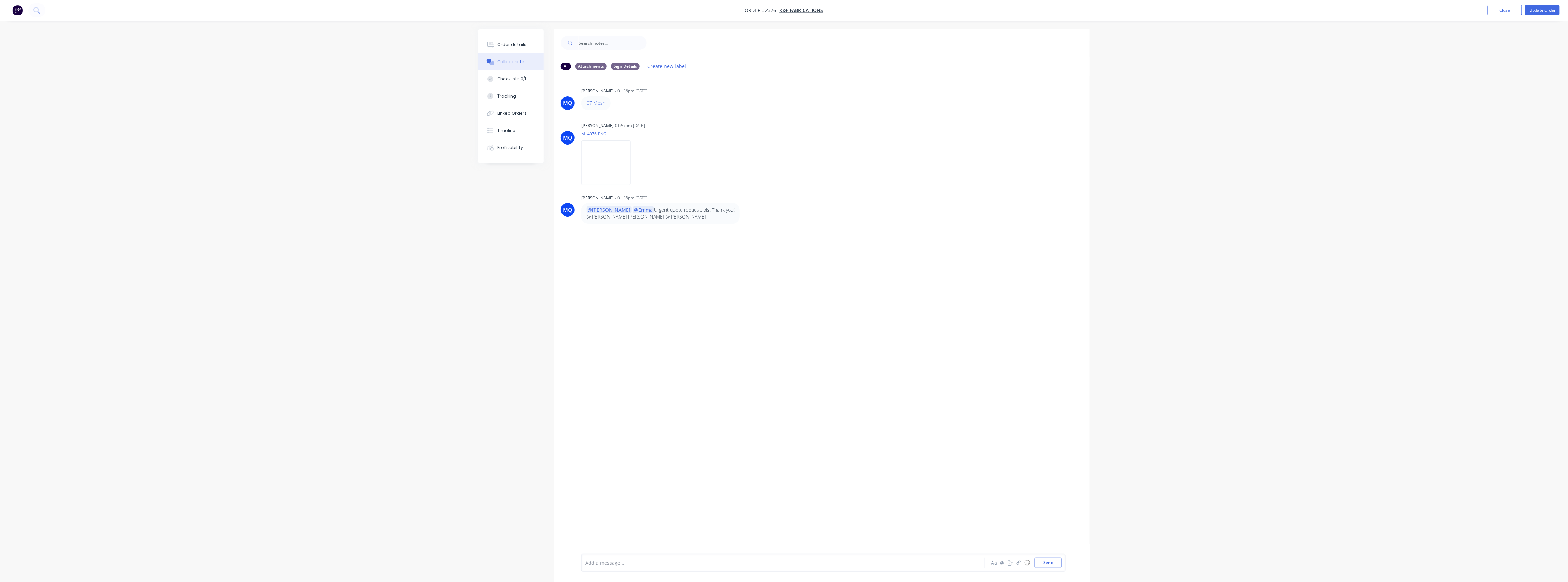
click at [19, 12] on img "button" at bounding box center [17, 10] width 11 height 11
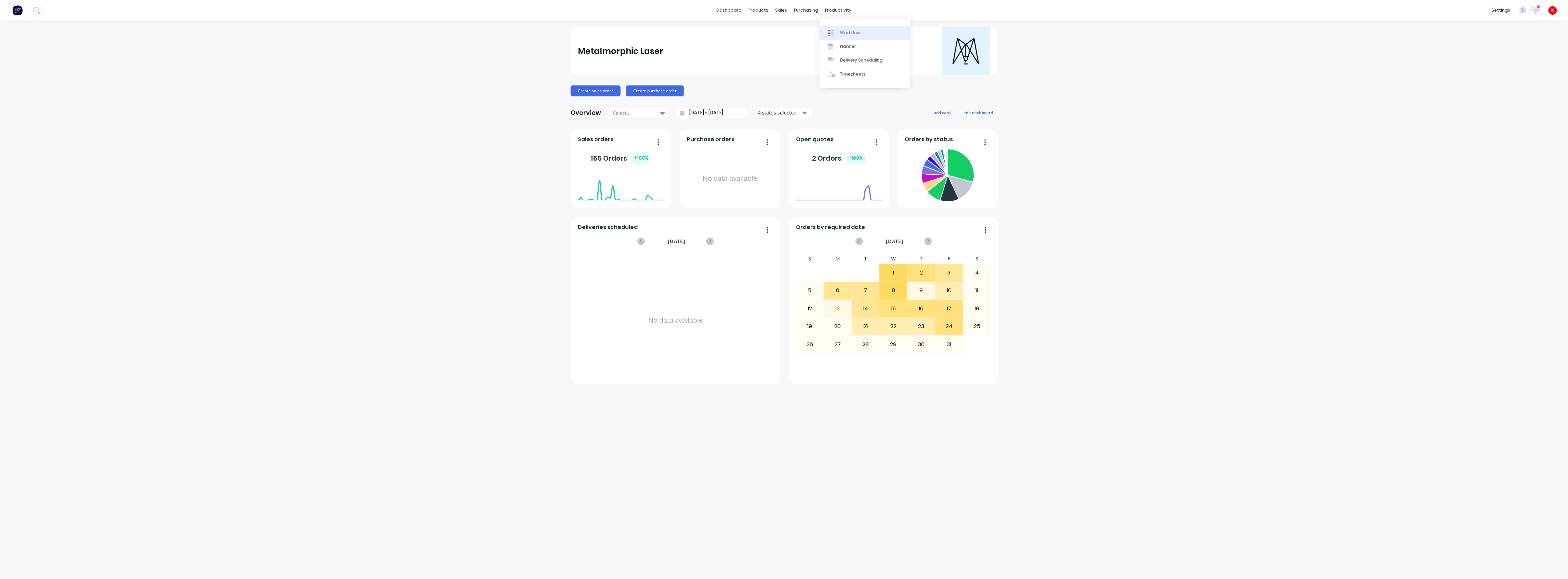
click at [700, 35] on div "Workflow" at bounding box center [850, 33] width 20 height 6
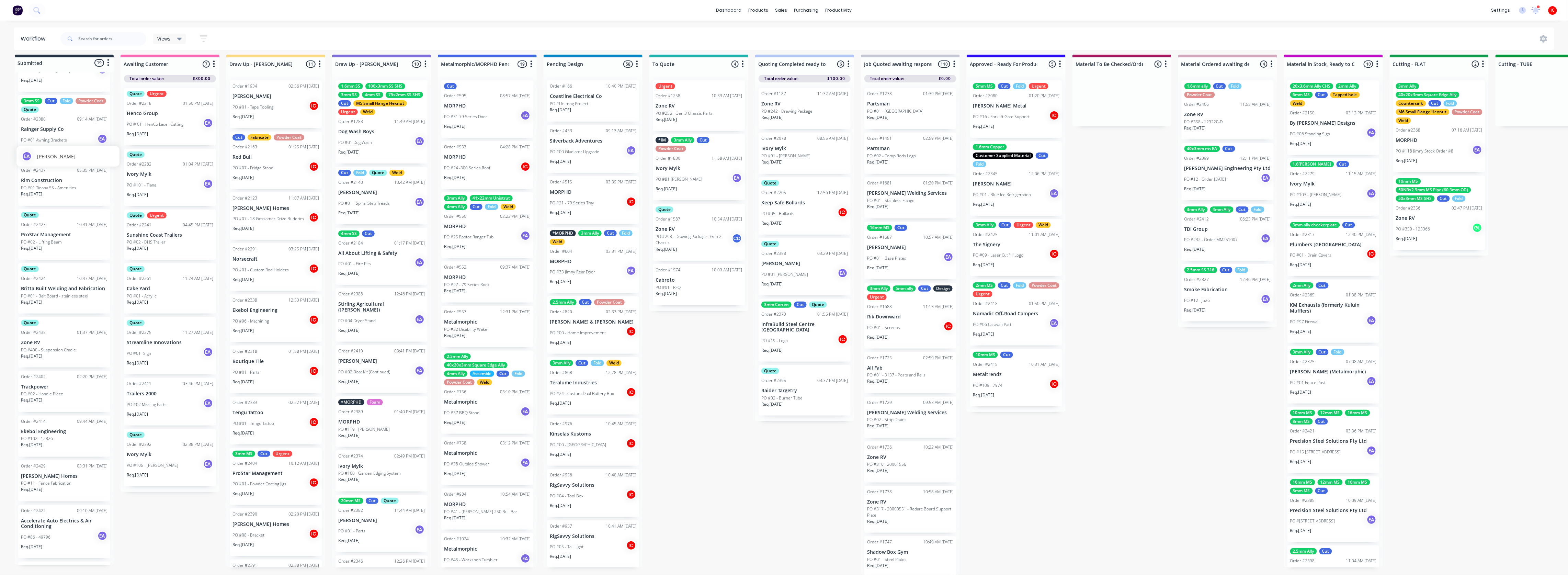
scroll to position [11, 0]
click at [58, 318] on div "PO #86 - 49796 EA" at bounding box center [64, 537] width 86 height 13
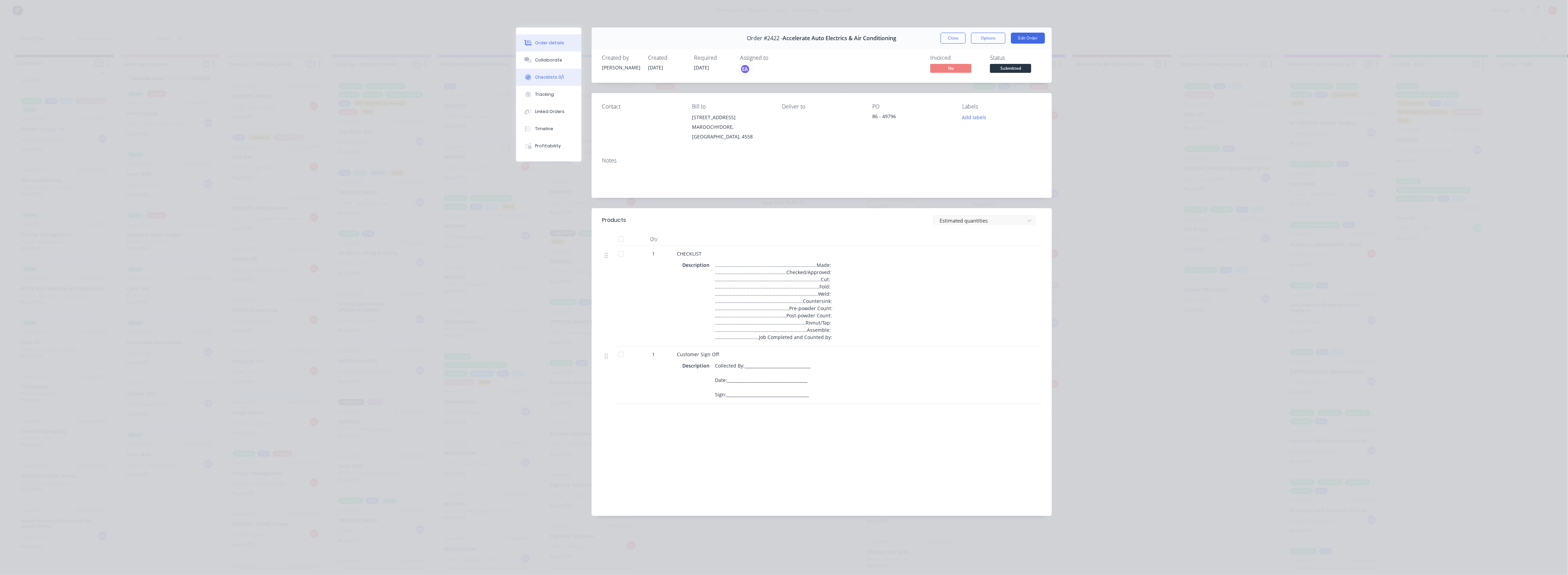
click at [550, 77] on div "Checklists 0/1" at bounding box center [550, 77] width 29 height 6
type textarea "x"
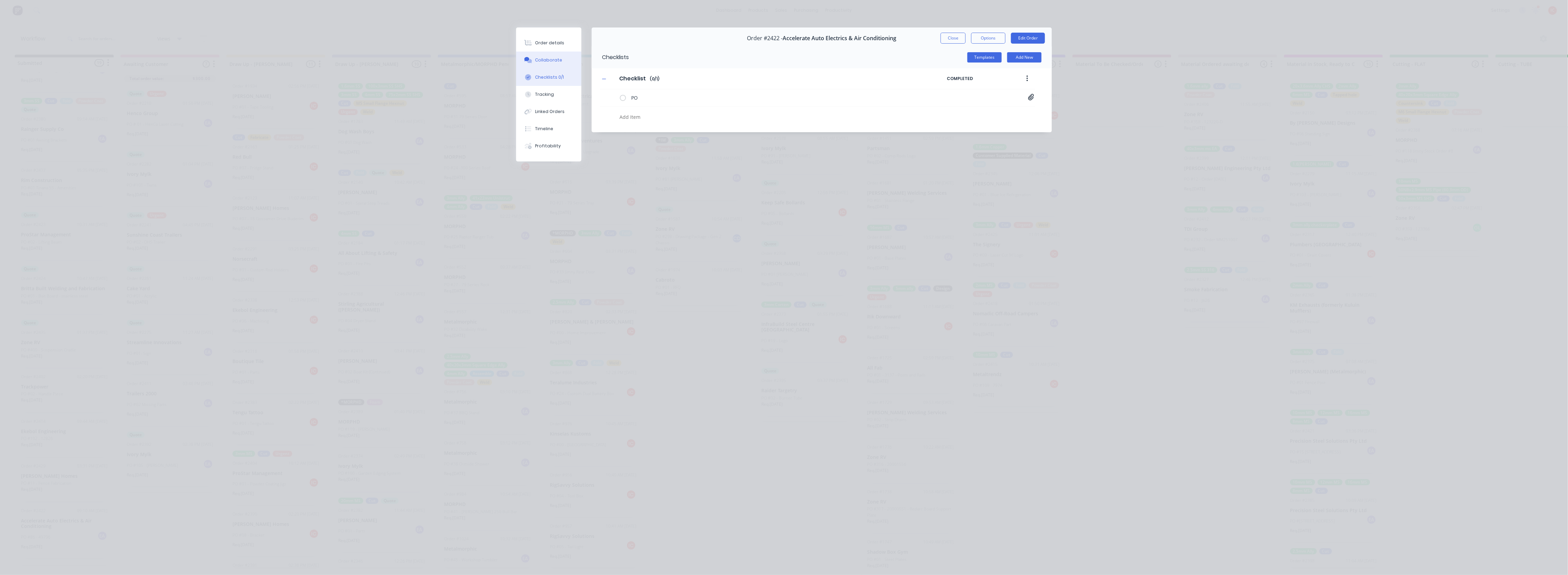
click at [551, 61] on div "Collaborate" at bounding box center [549, 60] width 27 height 6
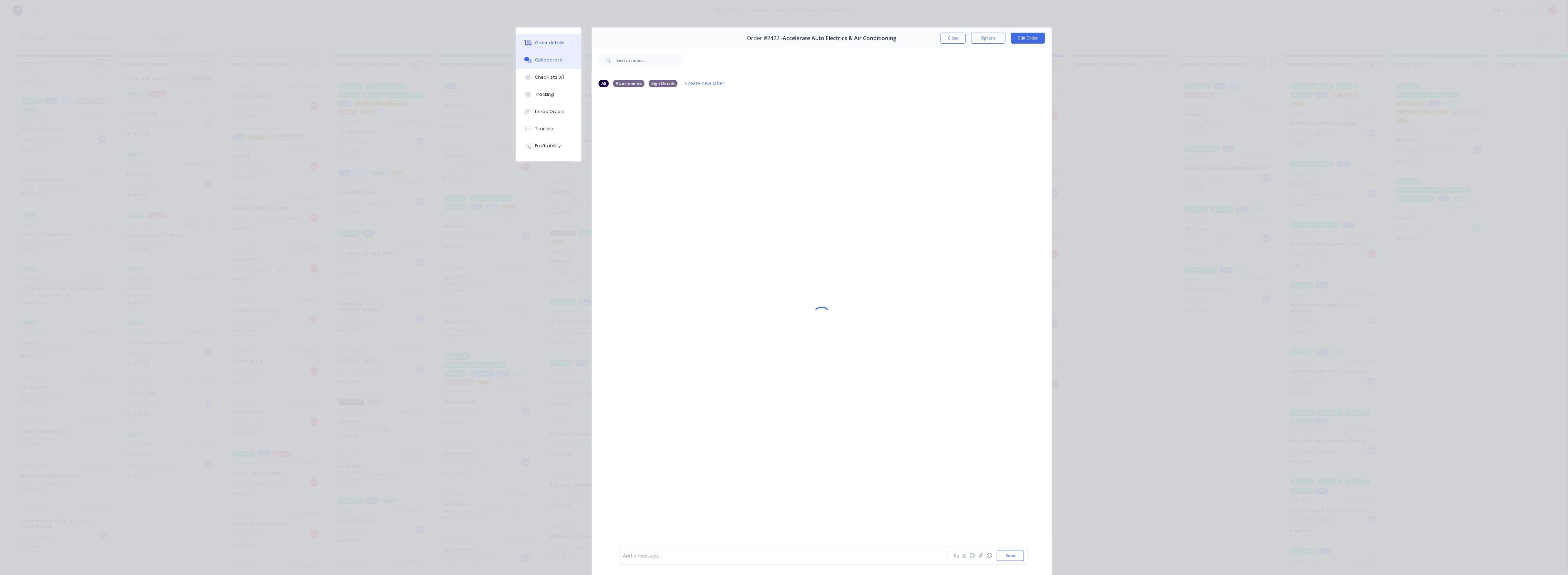
click at [550, 44] on div "Order details" at bounding box center [550, 43] width 29 height 6
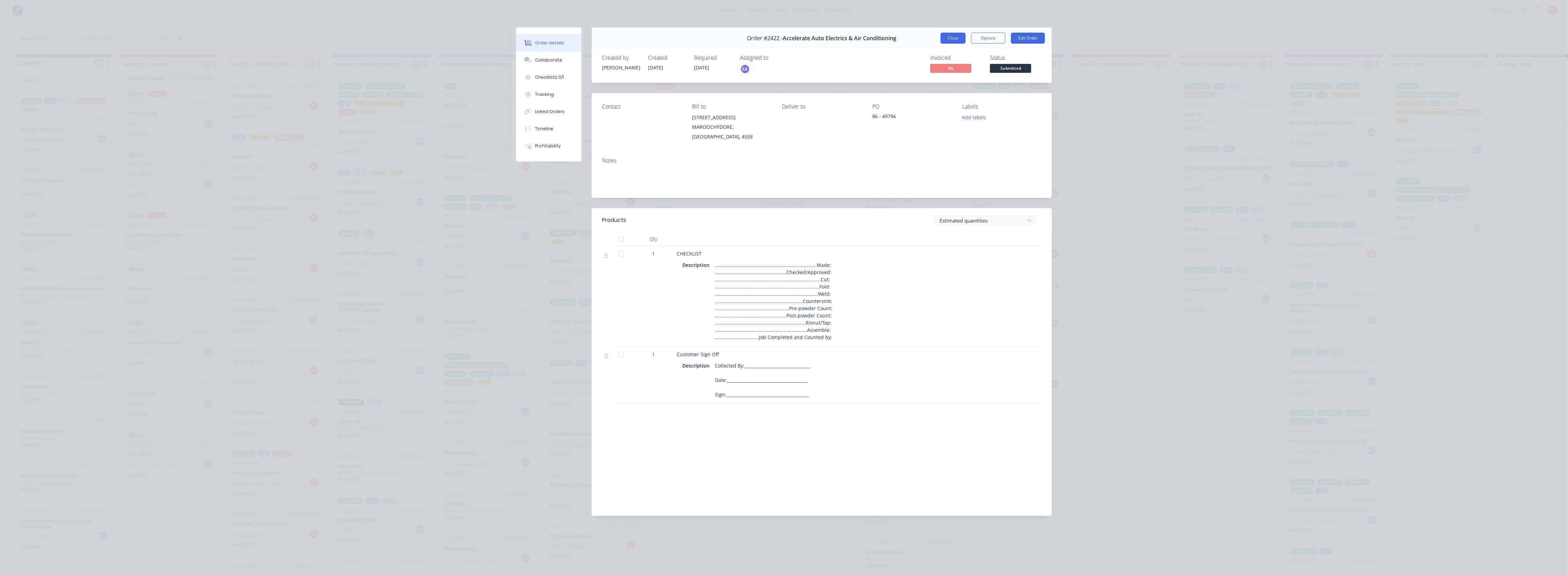
click at [703, 39] on button "Close" at bounding box center [953, 38] width 25 height 11
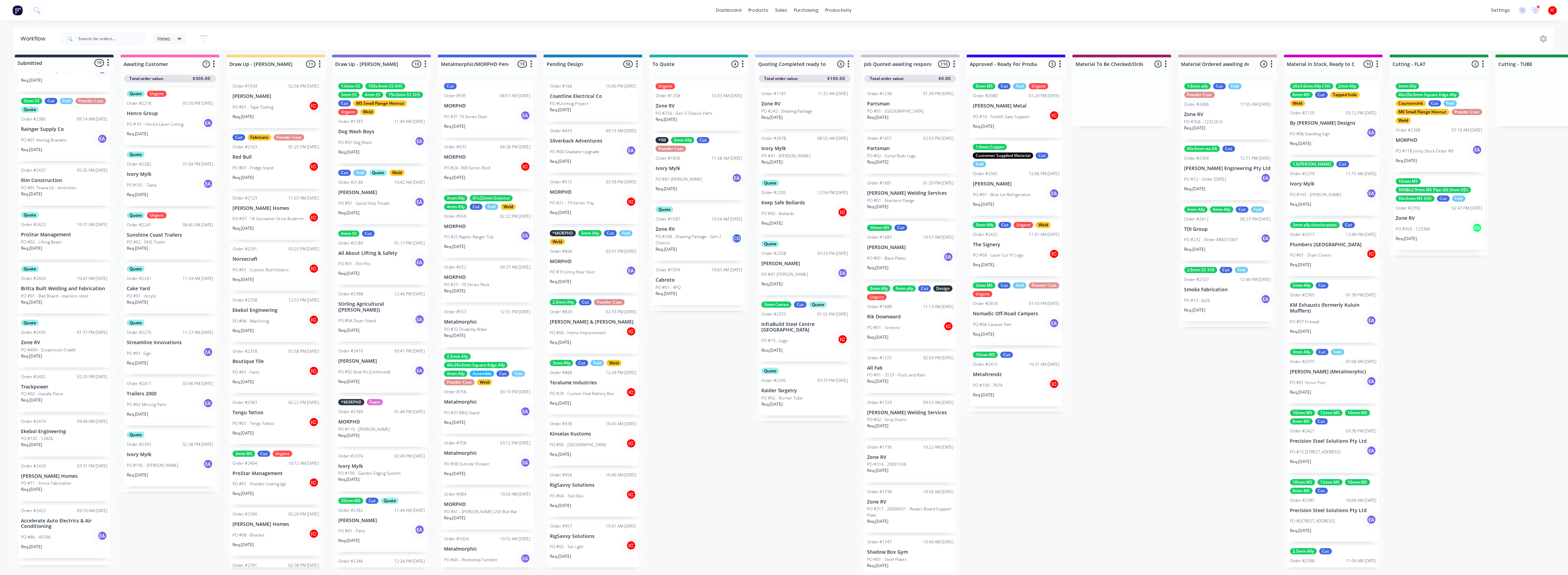
click at [60, 239] on p "PO #02 - Lifting Beam" at bounding box center [42, 242] width 41 height 6
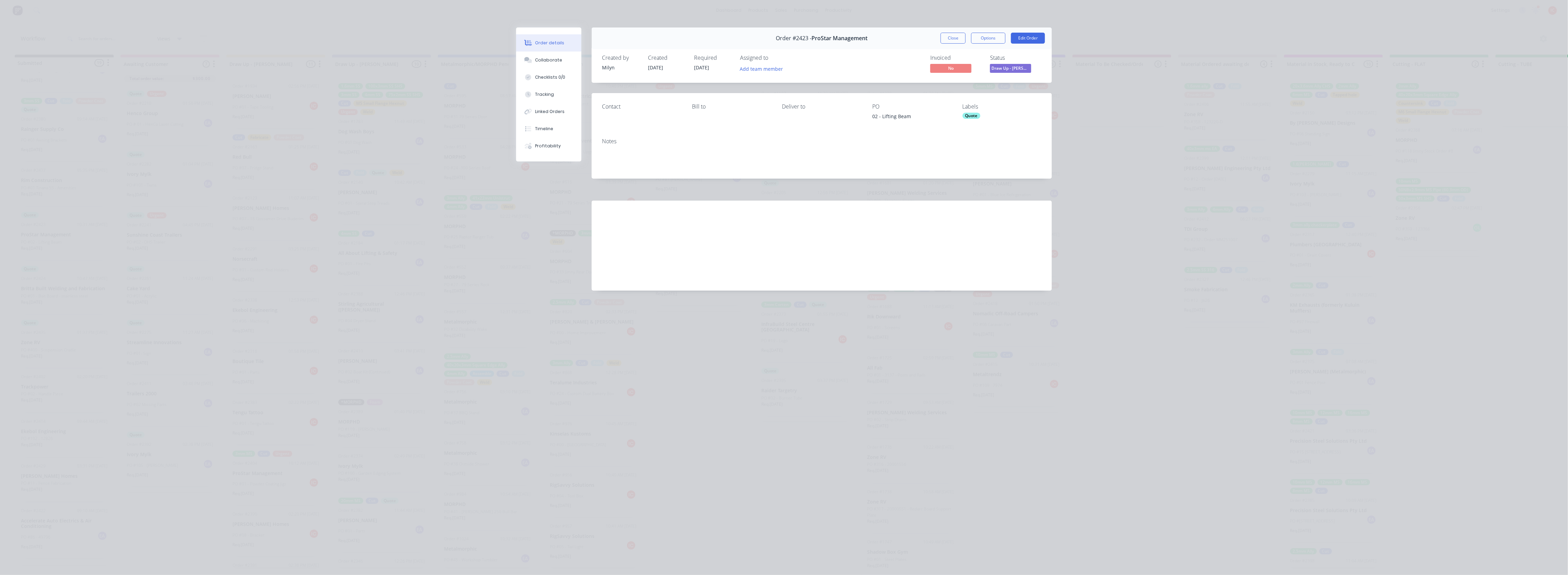
click at [703, 37] on button "Close" at bounding box center [953, 38] width 25 height 11
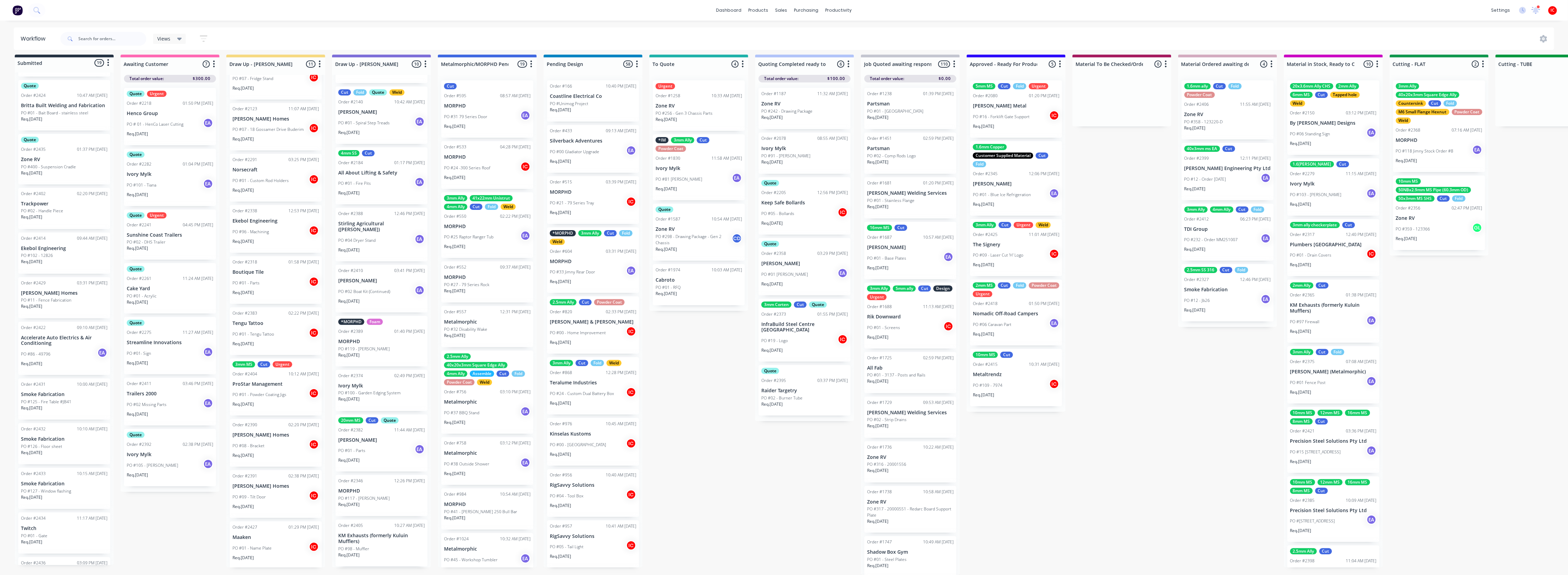
scroll to position [492, 0]
click at [63, 171] on p "PO #11 - Fence Fabrication" at bounding box center [46, 174] width 50 height 6
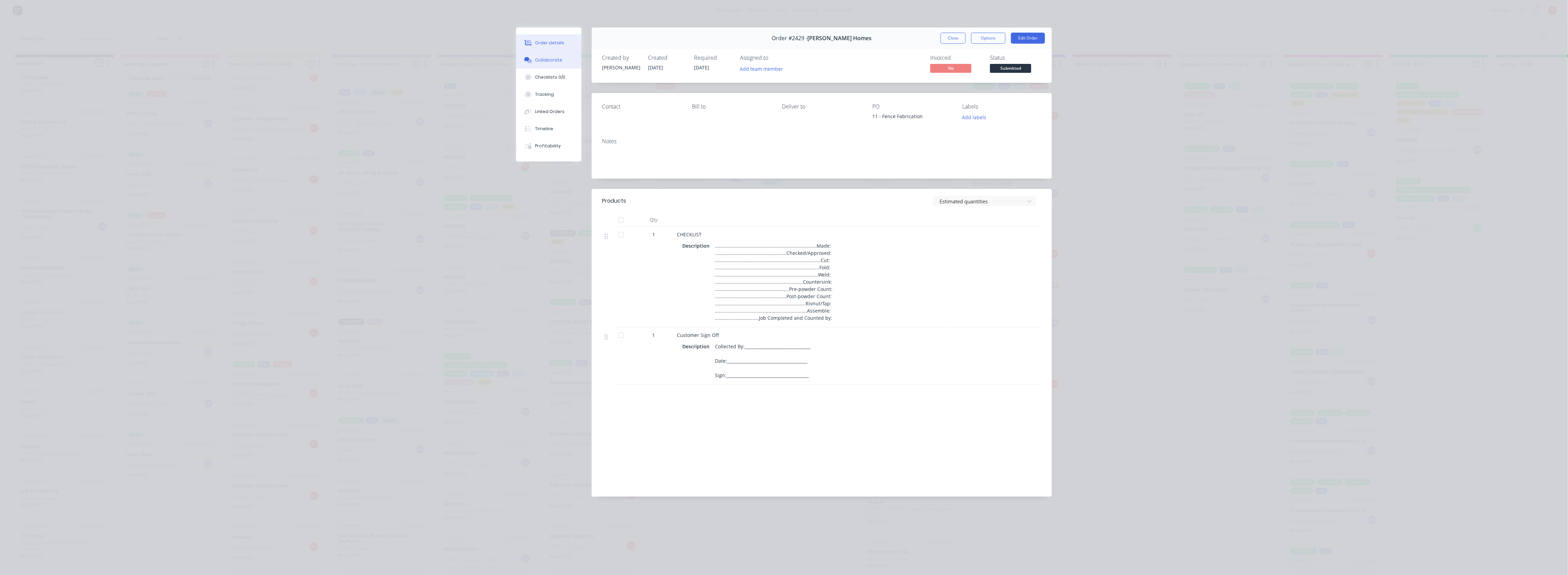
click at [554, 61] on div "Collaborate" at bounding box center [549, 60] width 27 height 6
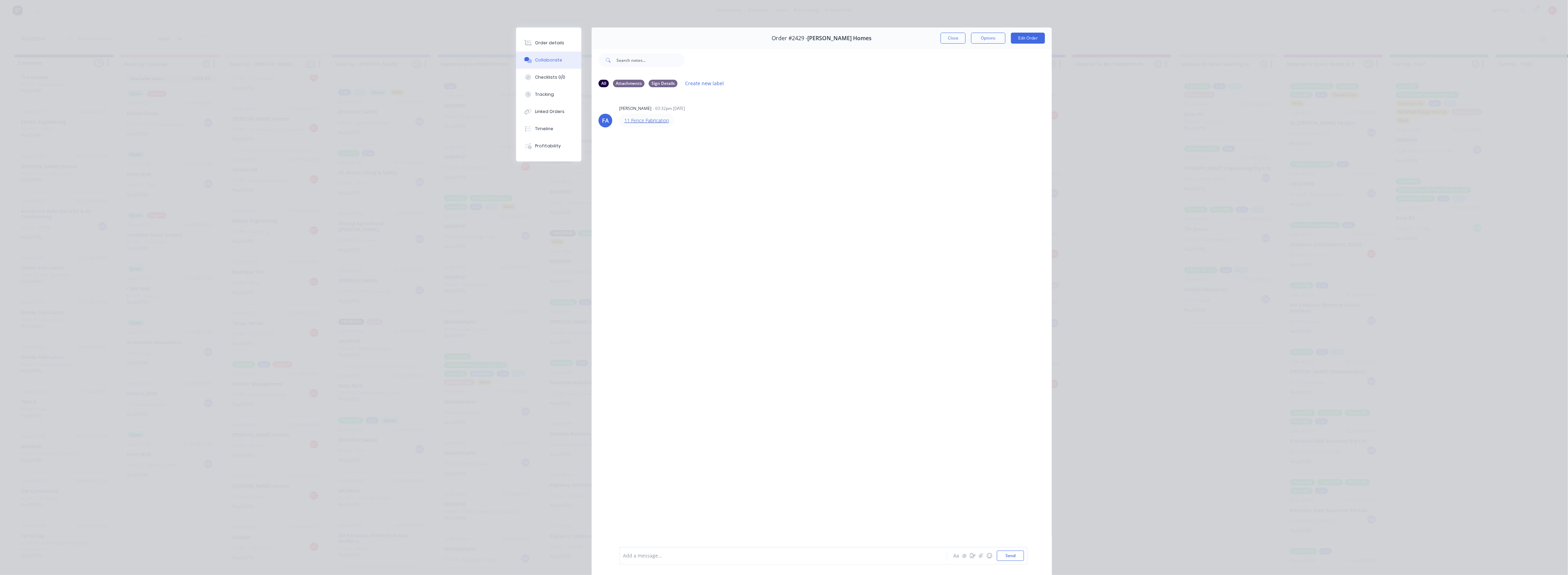
click at [649, 119] on link "11 Fence Fabrication" at bounding box center [647, 120] width 45 height 6
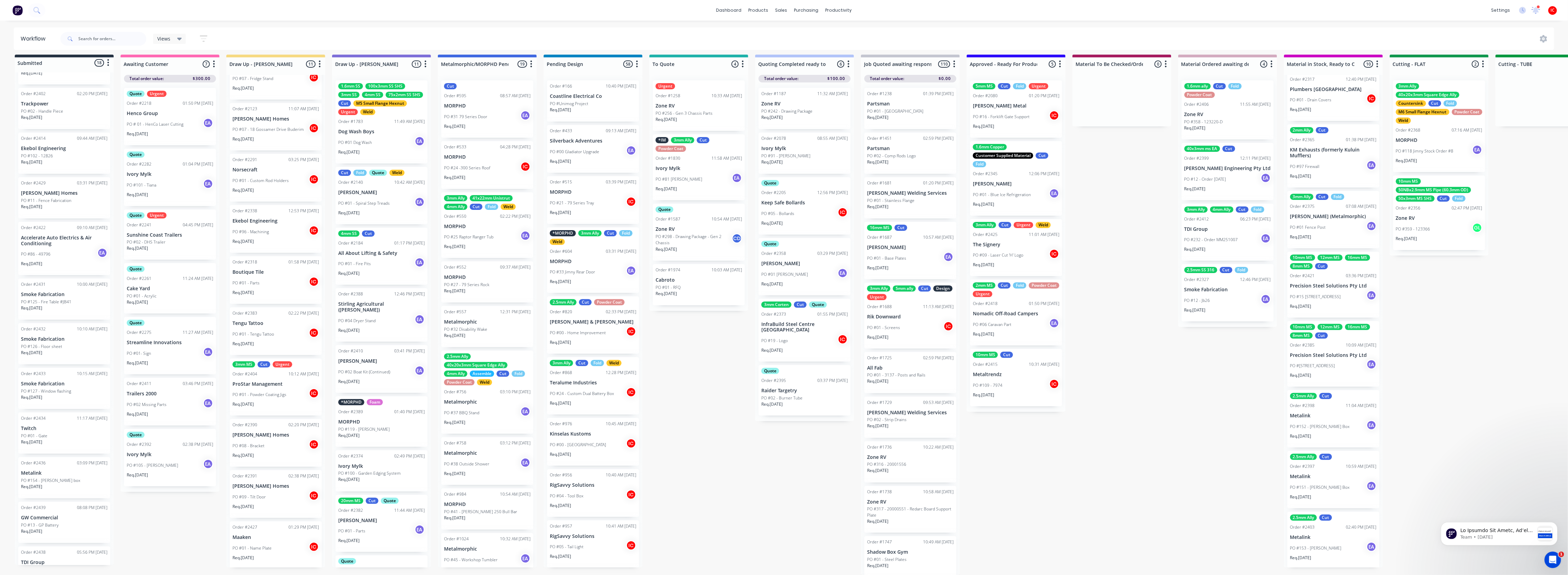
scroll to position [11, 0]
click at [273, 453] on div "Req. 15/10/25" at bounding box center [275, 458] width 86 height 12
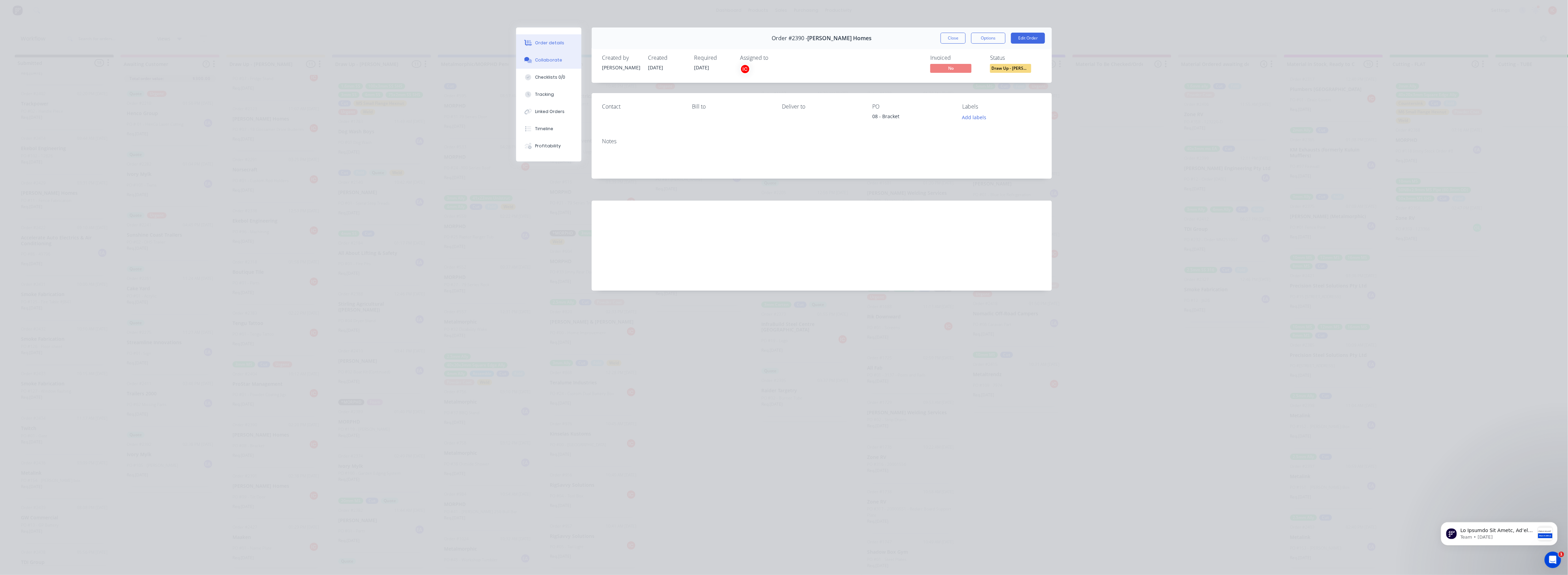
click at [554, 58] on div "Collaborate" at bounding box center [549, 60] width 27 height 6
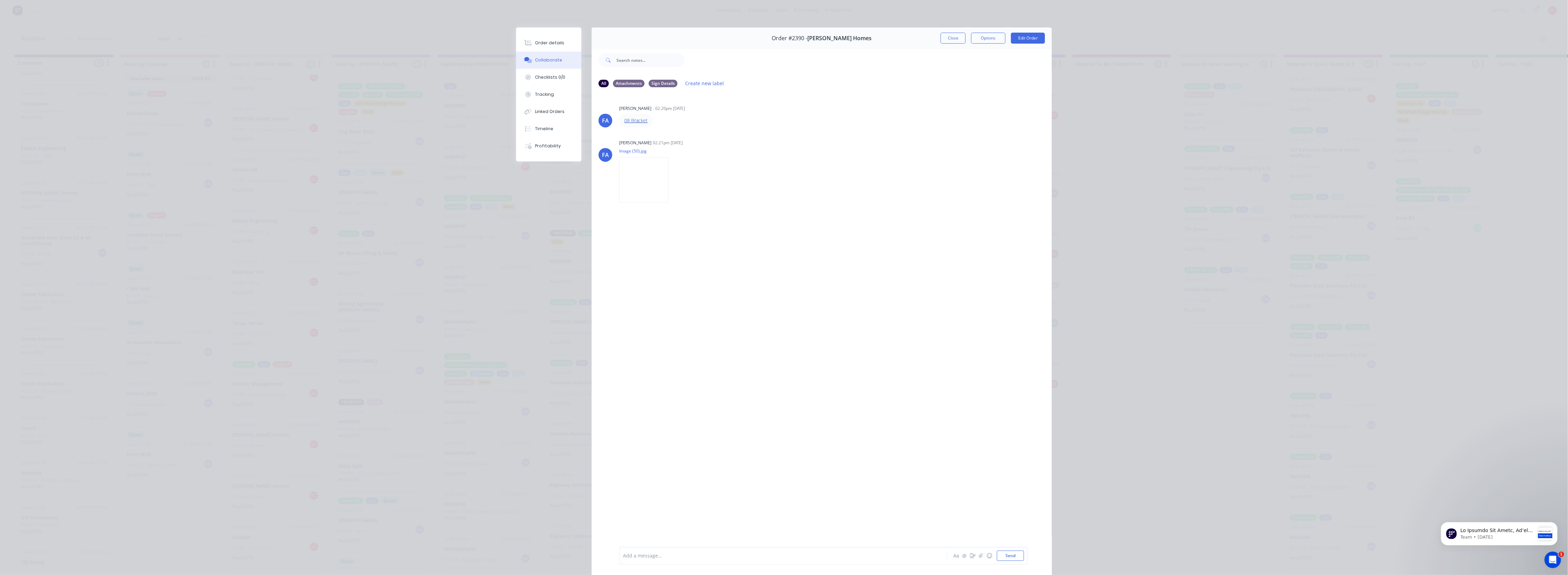
click at [635, 119] on link "08 Bracket" at bounding box center [636, 120] width 24 height 6
